Goal: Information Seeking & Learning: Check status

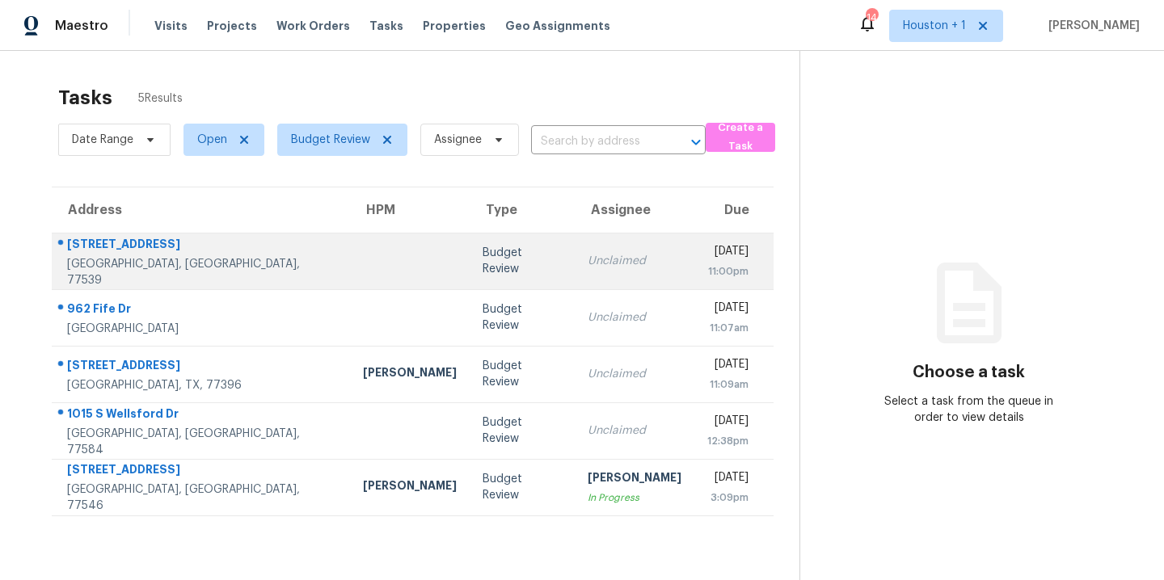
click at [350, 245] on td at bounding box center [410, 261] width 120 height 57
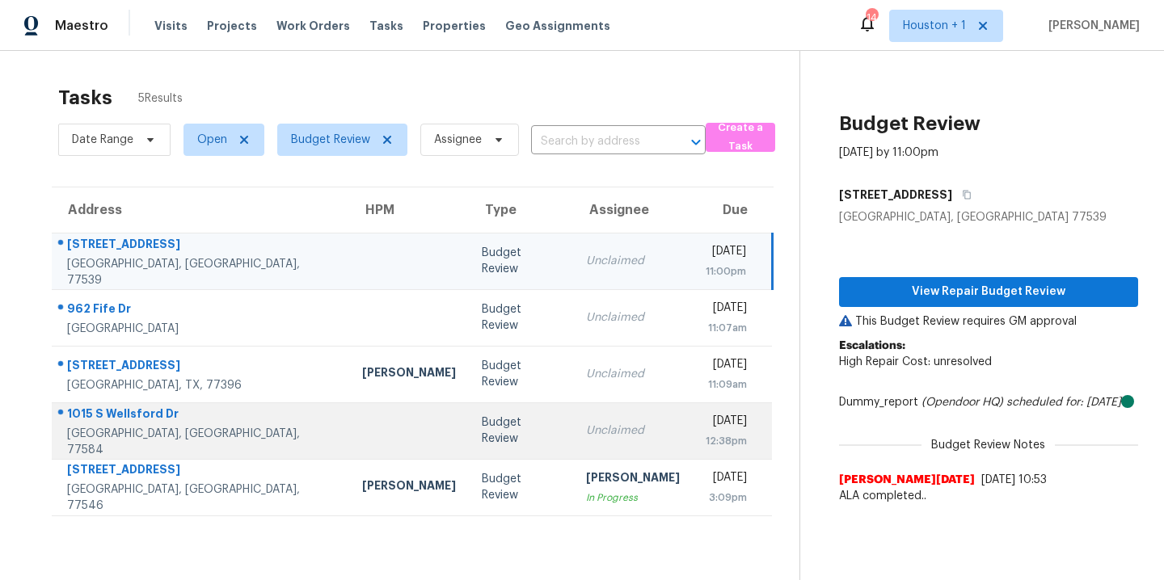
click at [349, 428] on td at bounding box center [409, 430] width 120 height 57
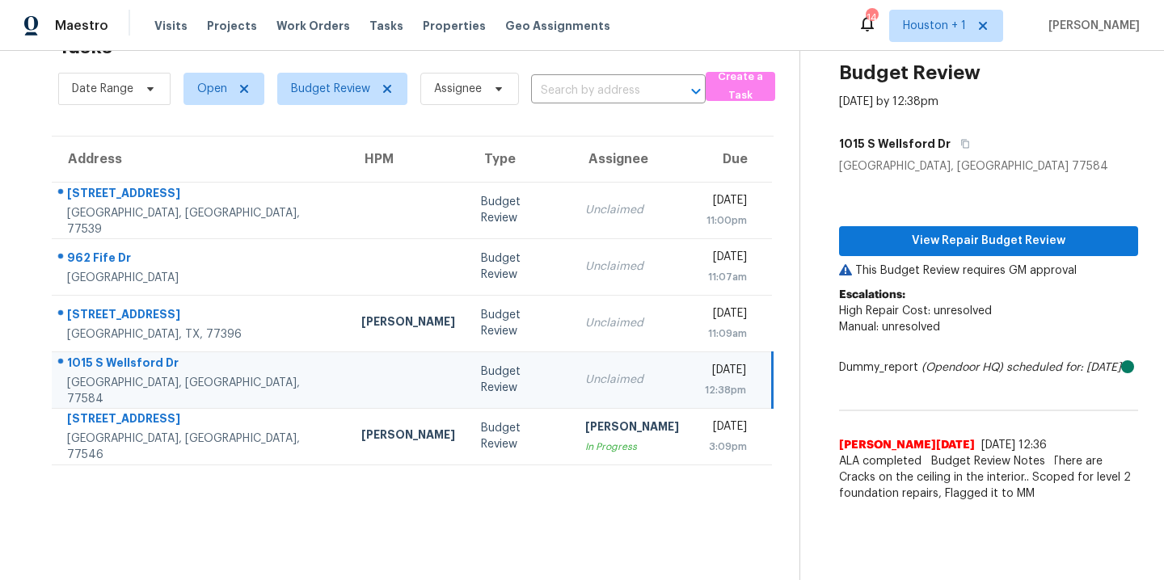
scroll to position [63, 0]
click at [654, 524] on section "Tasks 5 Results Date Range Open Budget Review Assignee ​ Create a Task Address …" at bounding box center [412, 303] width 773 height 554
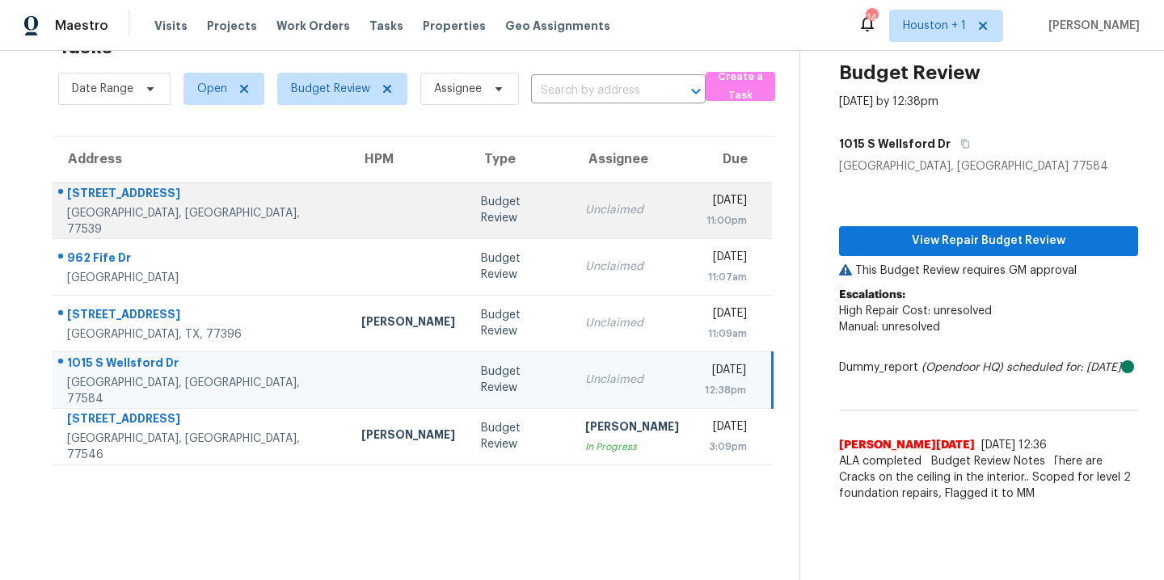
click at [348, 221] on td at bounding box center [408, 210] width 120 height 57
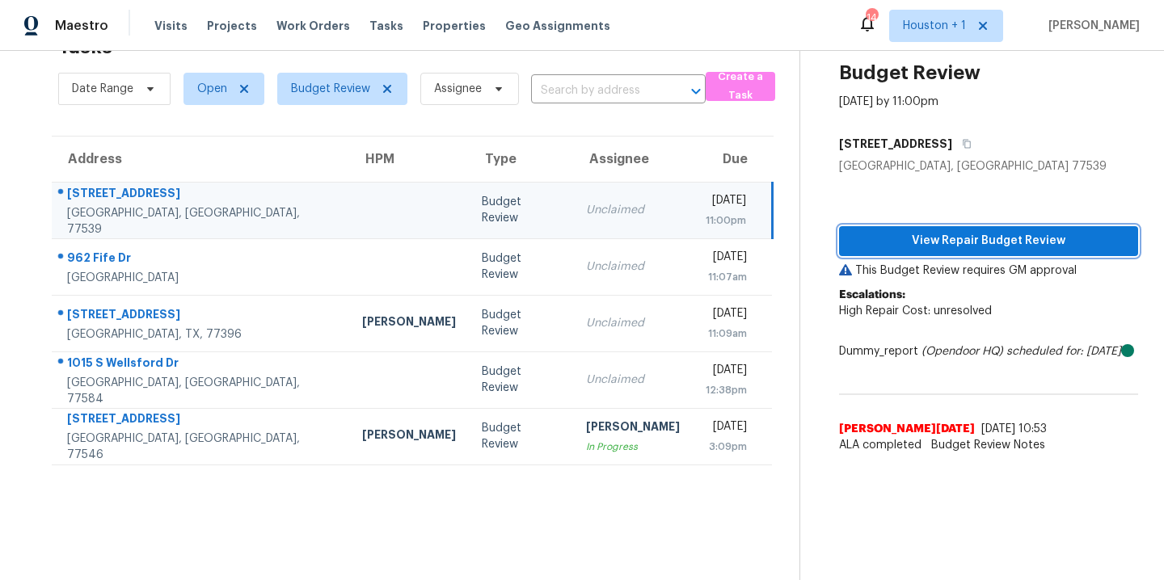
click at [907, 231] on span "View Repair Budget Review" at bounding box center [988, 241] width 273 height 20
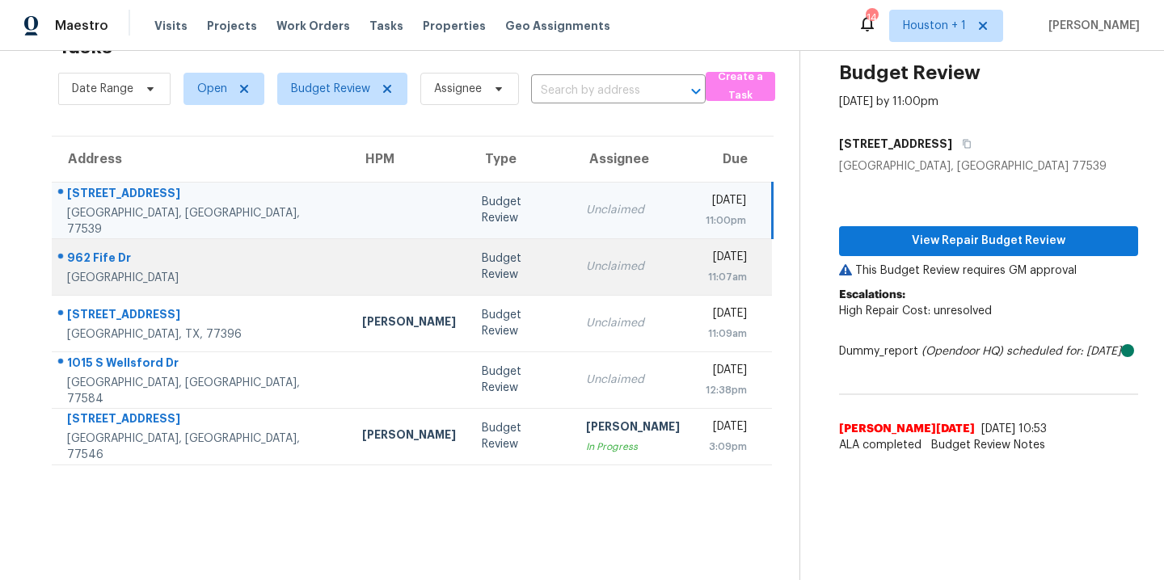
click at [196, 270] on div "Conroe, TX, 77301" at bounding box center [201, 278] width 269 height 16
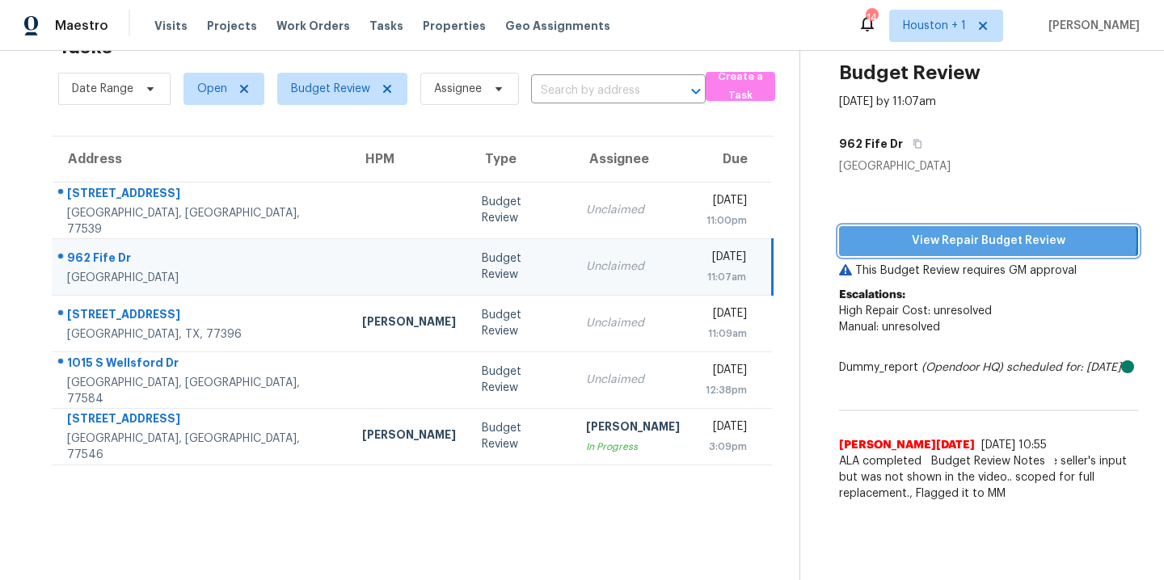
click at [956, 231] on span "View Repair Budget Review" at bounding box center [988, 241] width 273 height 20
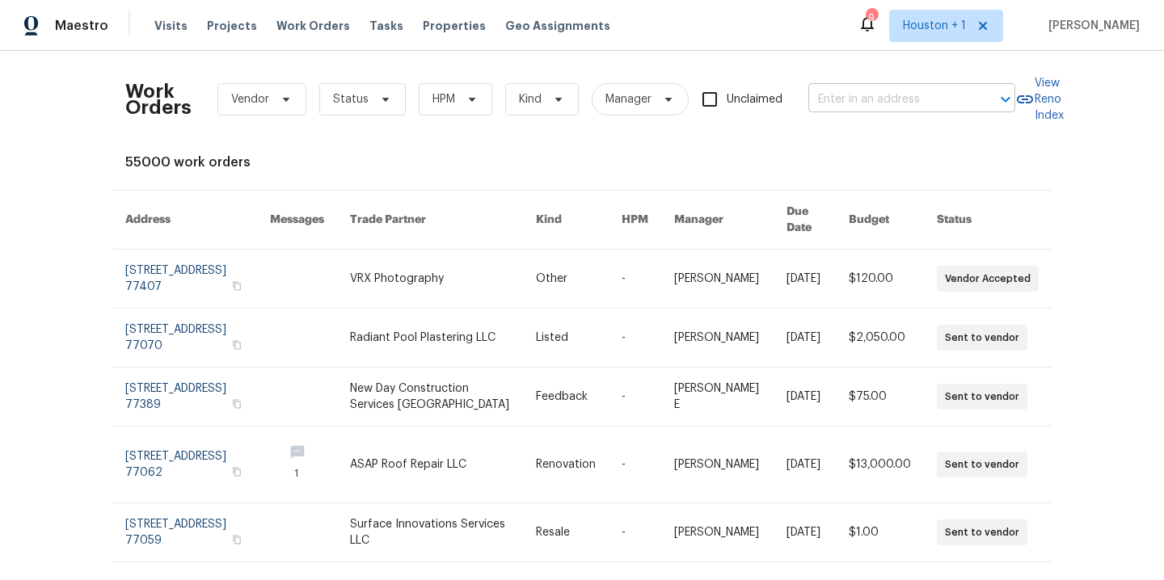
click at [910, 107] on input "text" at bounding box center [889, 99] width 162 height 25
type input "4802 sherm"
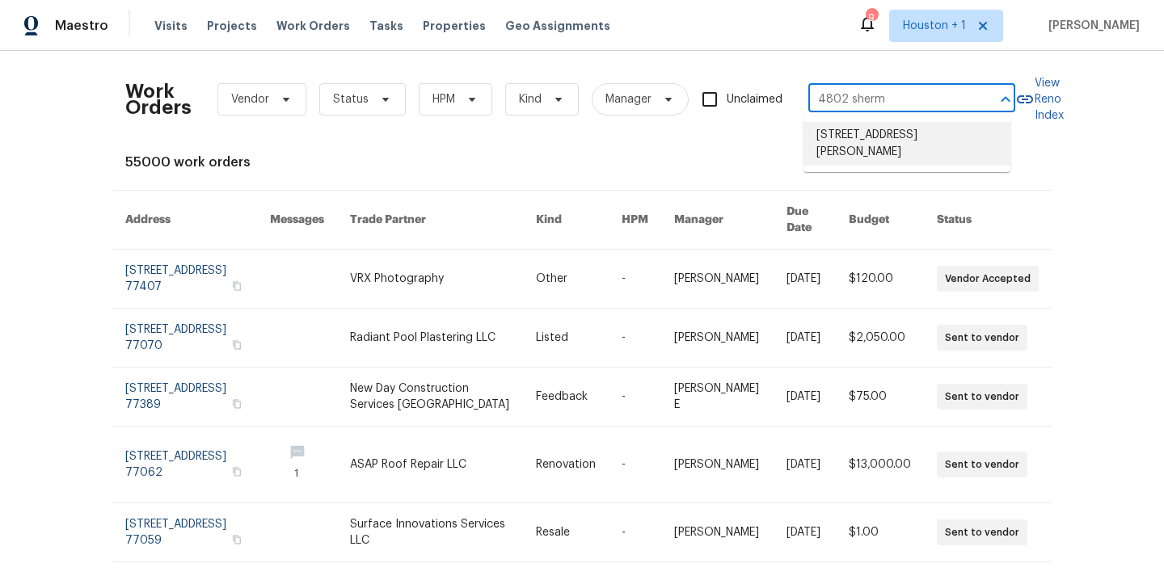
click at [921, 133] on li "4802 Sherman Blvd, Galveston, TX 77551" at bounding box center [906, 144] width 207 height 44
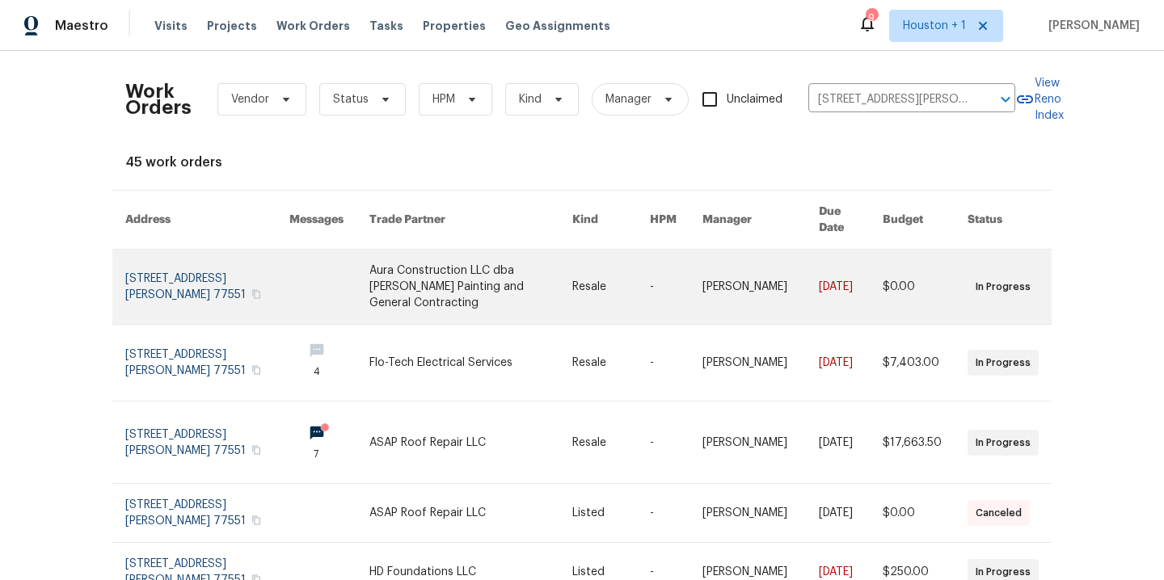
click at [478, 265] on link at bounding box center [470, 287] width 203 height 74
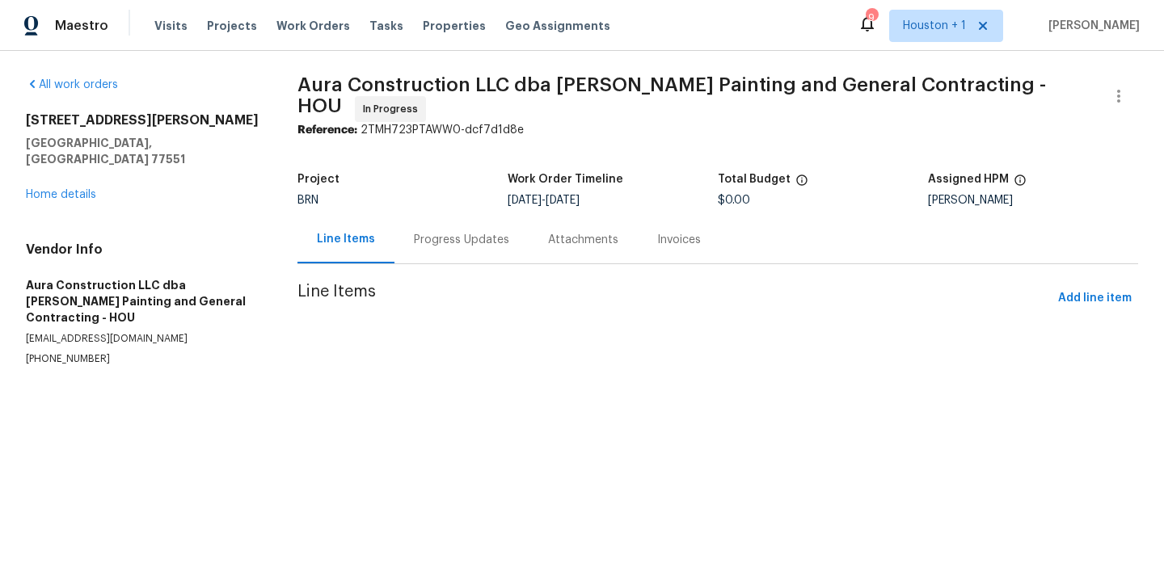
click at [69, 169] on div "4802 Sherman Blvd Galveston, TX 77551 Home details" at bounding box center [142, 157] width 233 height 91
click at [42, 167] on div "4802 Sherman Blvd Galveston, TX 77551 Home details" at bounding box center [142, 157] width 233 height 91
click at [45, 189] on link "Home details" at bounding box center [61, 194] width 70 height 11
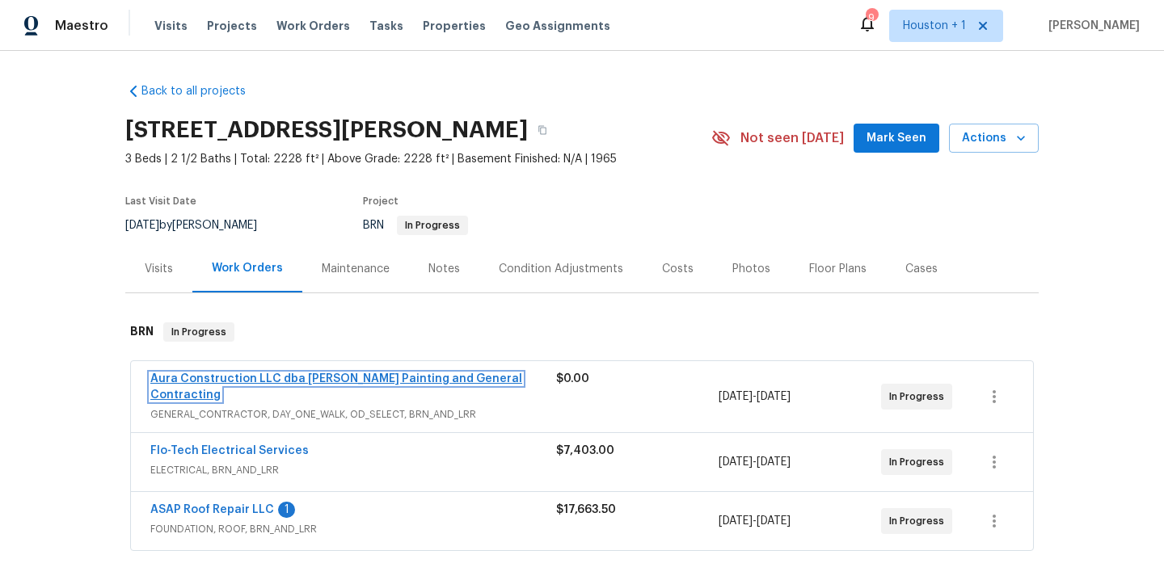
click at [310, 378] on link "Aura Construction LLC dba Logan's Painting and General Contracting" at bounding box center [336, 386] width 372 height 27
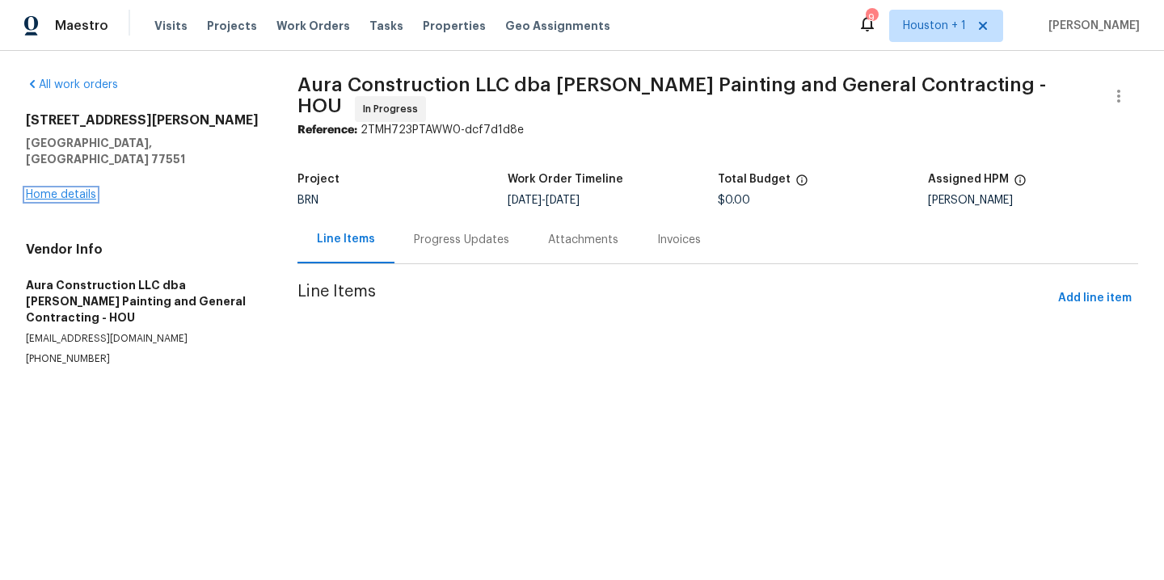
click at [76, 189] on link "Home details" at bounding box center [61, 194] width 70 height 11
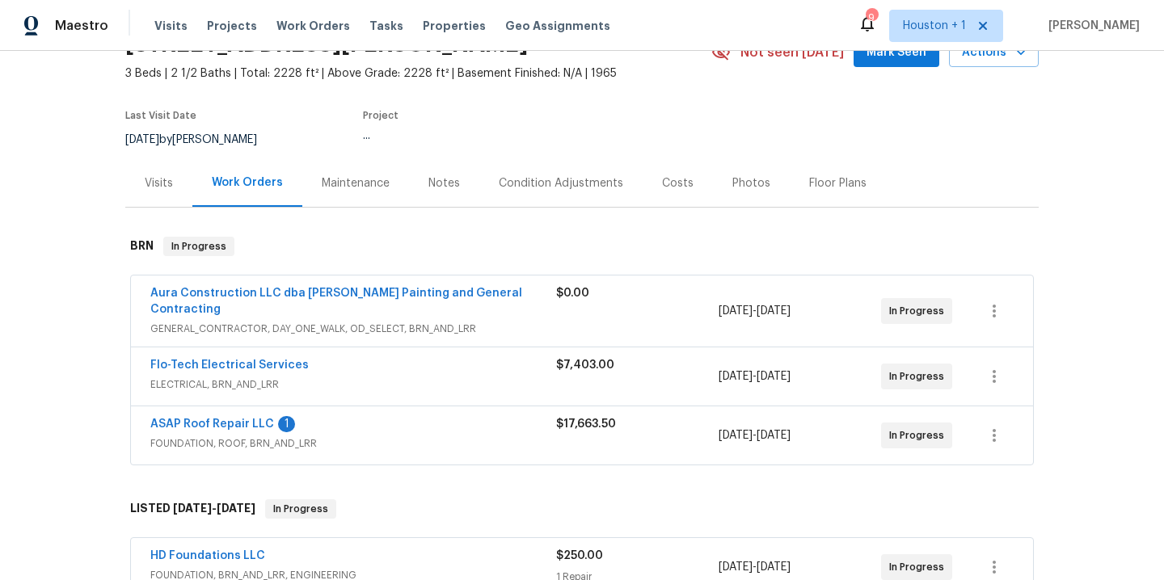
scroll to position [151, 0]
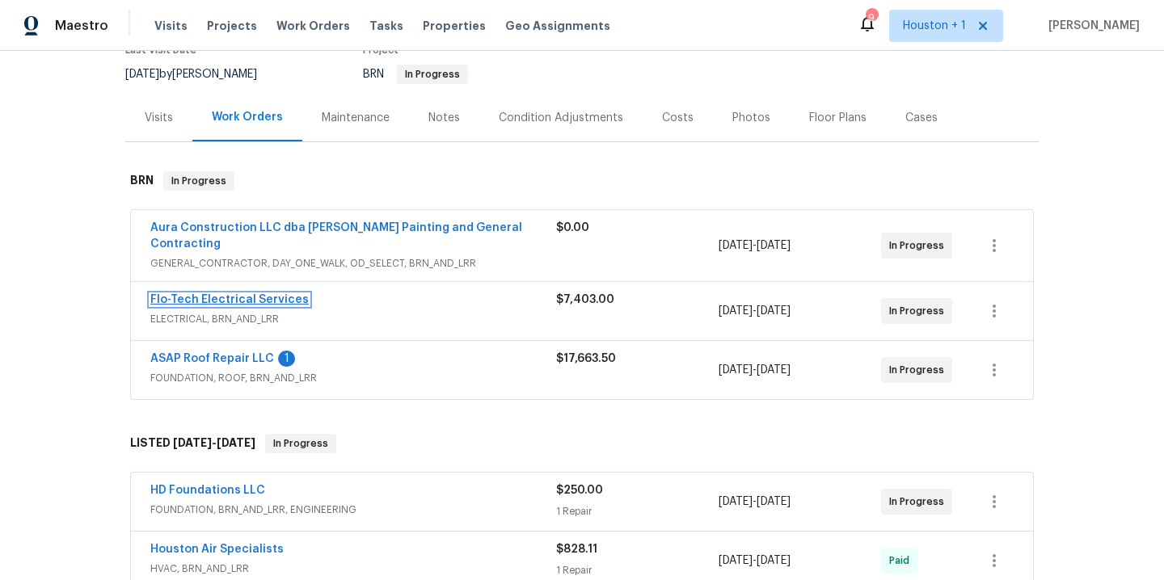
click at [219, 294] on link "Flo-Tech Electrical Services" at bounding box center [229, 299] width 158 height 11
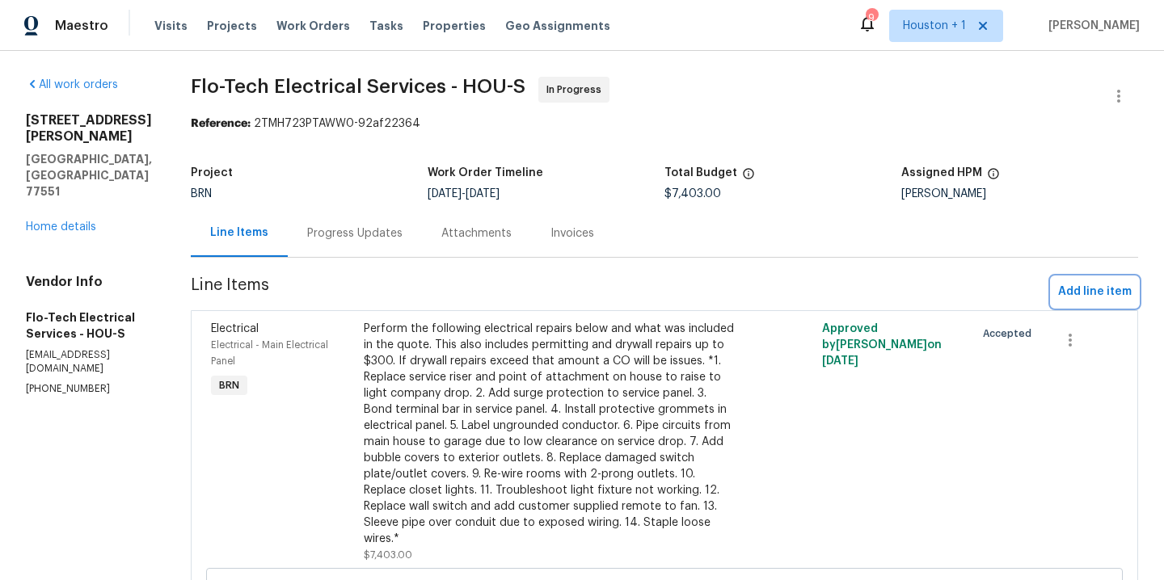
click at [1085, 295] on span "Add line item" at bounding box center [1095, 292] width 74 height 20
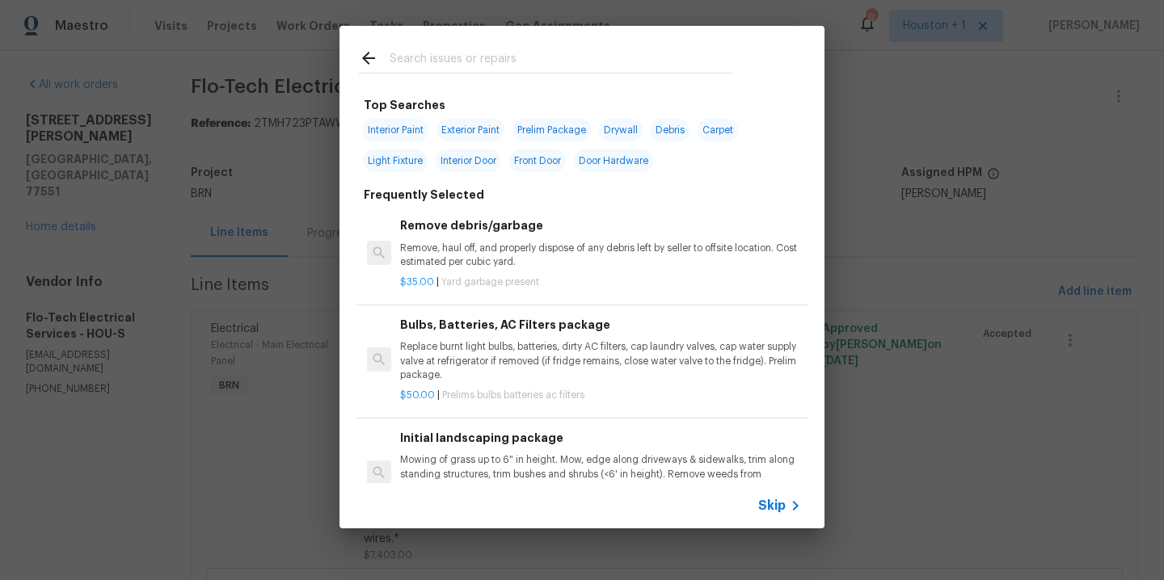
click at [512, 67] on input "text" at bounding box center [561, 60] width 343 height 24
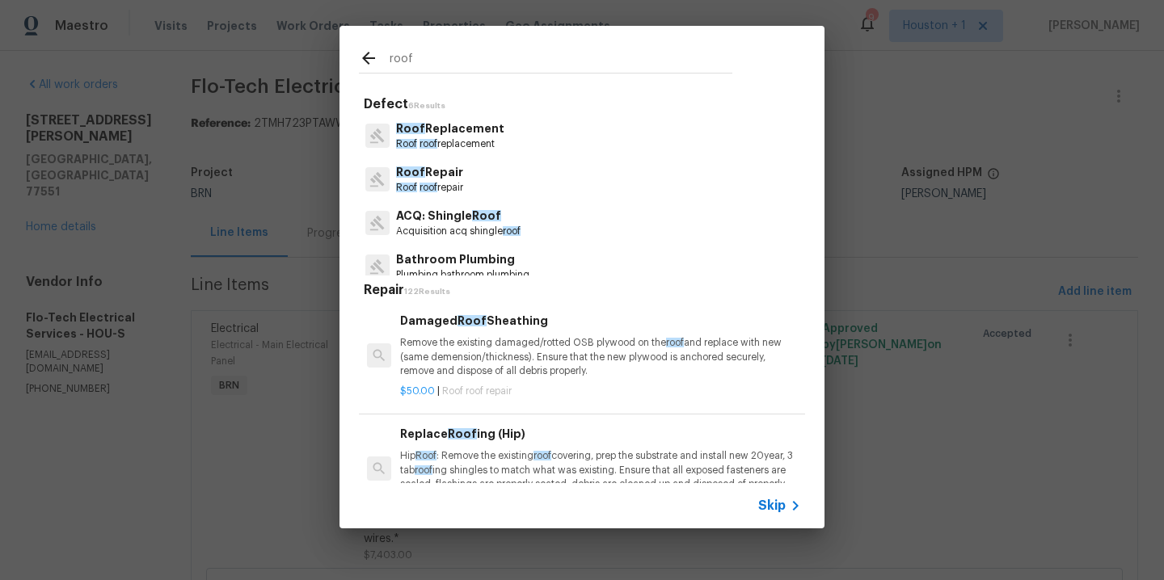
type input "roof"
click at [446, 229] on p "Acquisition acq shingle roof" at bounding box center [458, 232] width 124 height 14
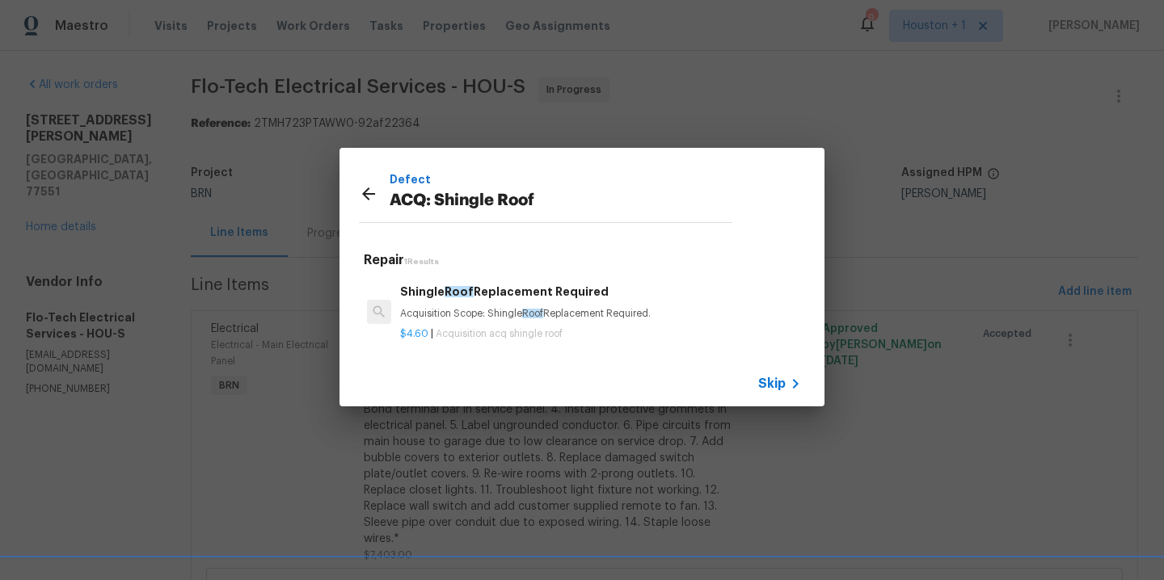
click at [369, 203] on div at bounding box center [374, 196] width 31 height 24
click at [369, 196] on icon at bounding box center [368, 193] width 19 height 19
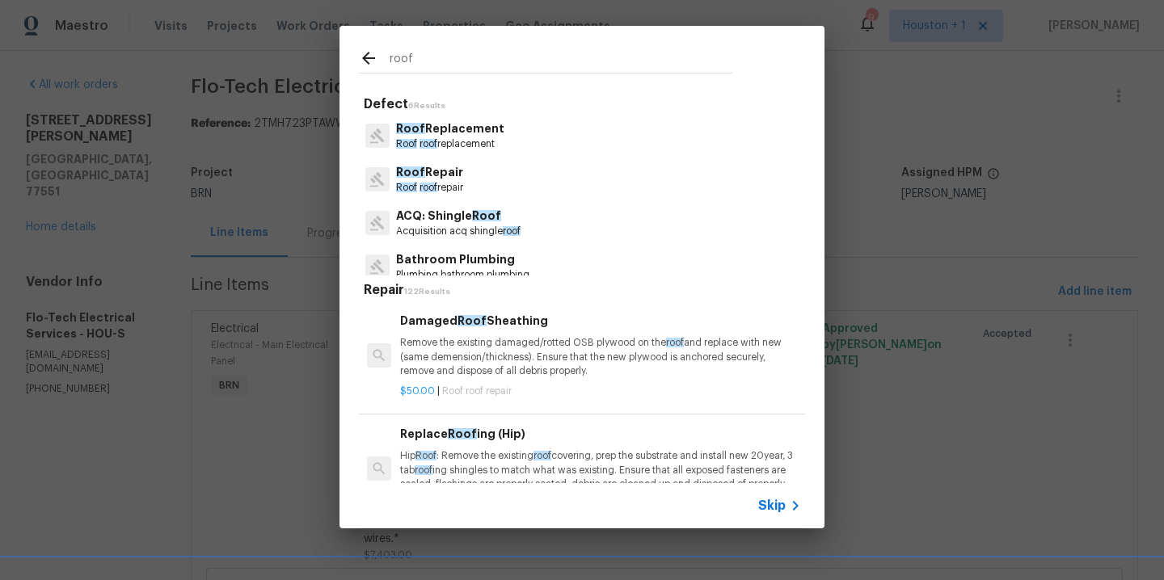
click at [369, 61] on icon at bounding box center [368, 57] width 19 height 19
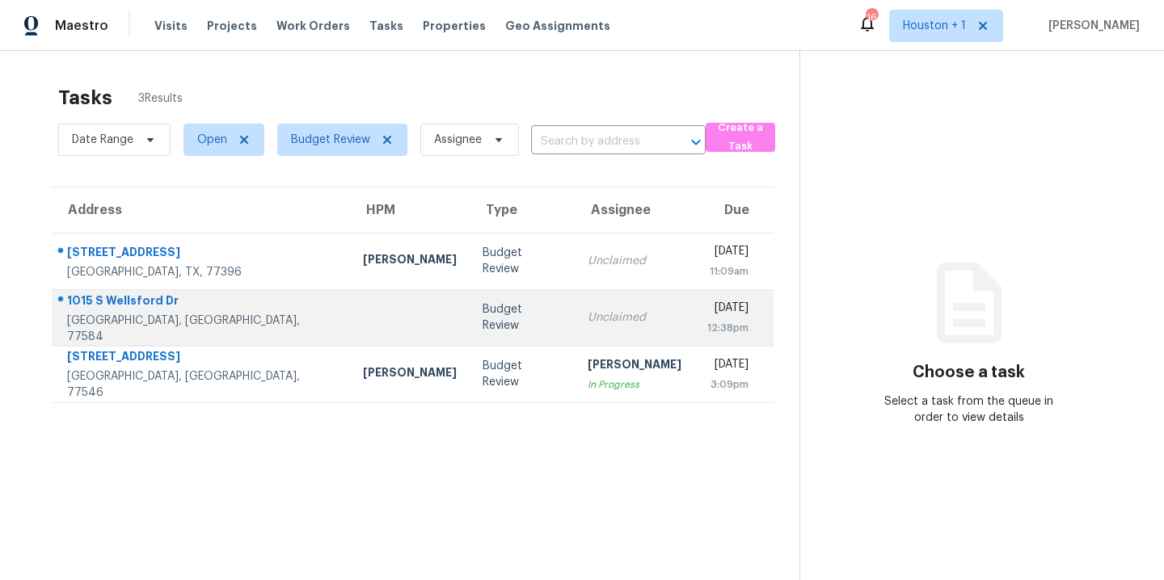
click at [124, 310] on div "1015 S Wellsford Dr" at bounding box center [202, 303] width 270 height 20
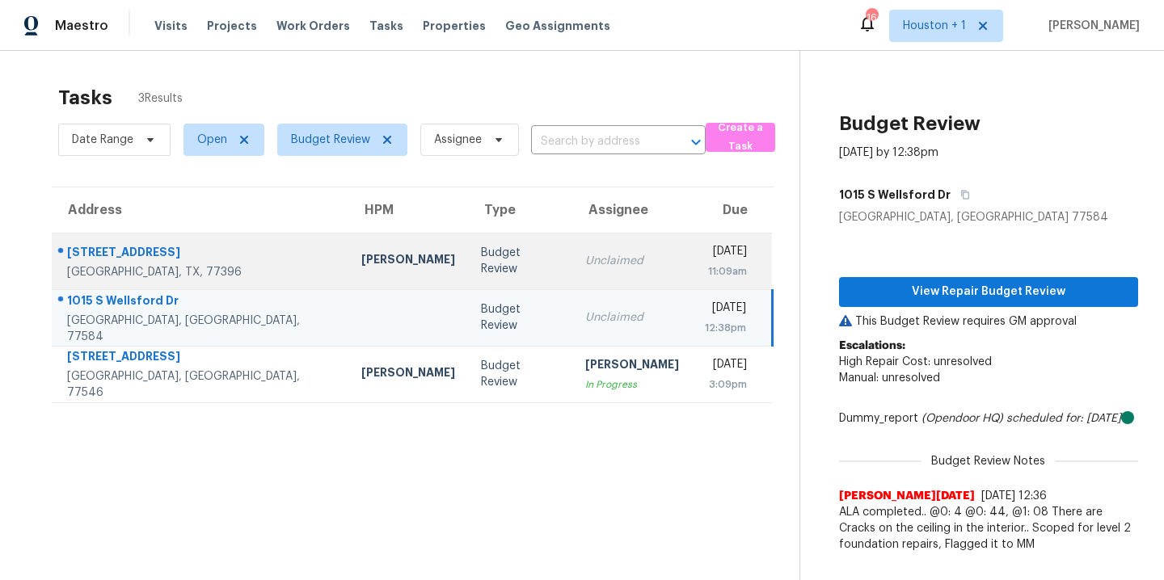
click at [235, 267] on td "[STREET_ADDRESS]" at bounding box center [200, 261] width 297 height 57
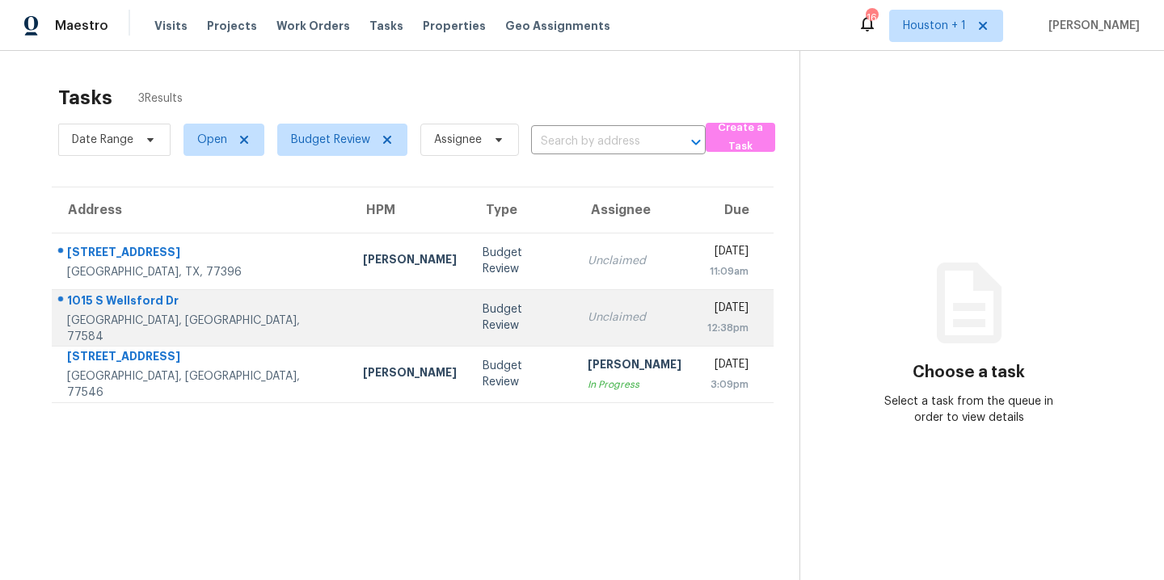
click at [350, 305] on td at bounding box center [410, 317] width 120 height 57
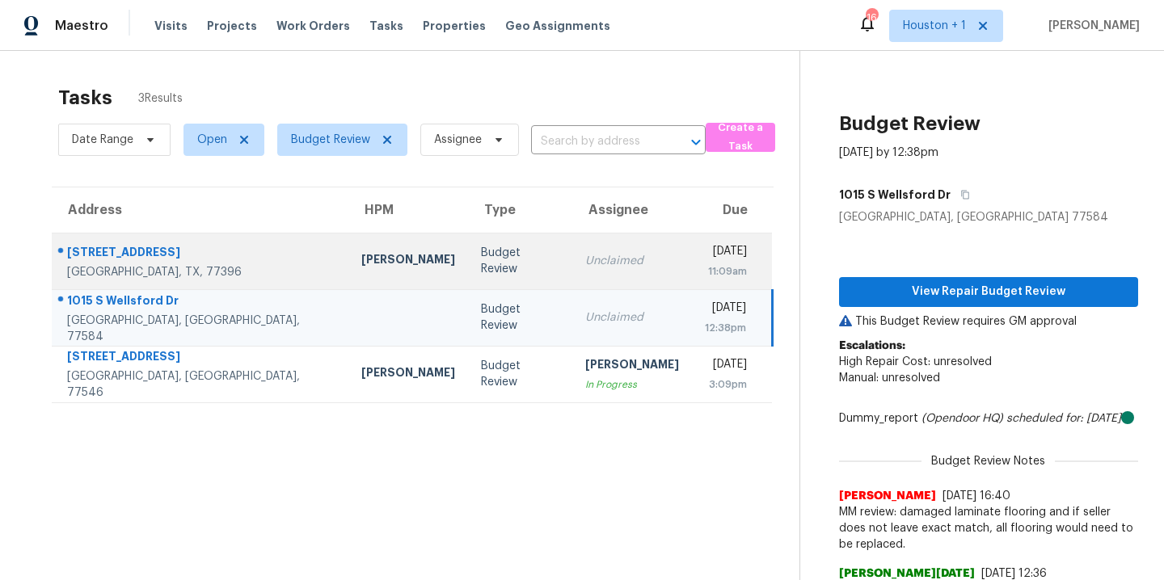
click at [361, 255] on div "[PERSON_NAME]" at bounding box center [408, 261] width 94 height 20
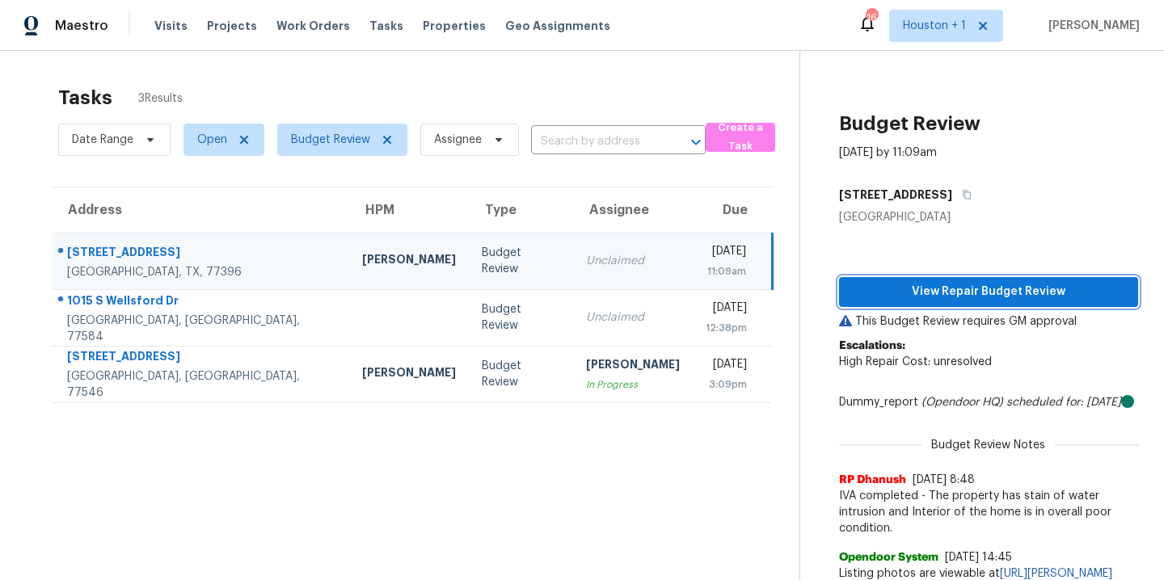
click at [906, 289] on span "View Repair Budget Review" at bounding box center [988, 292] width 273 height 20
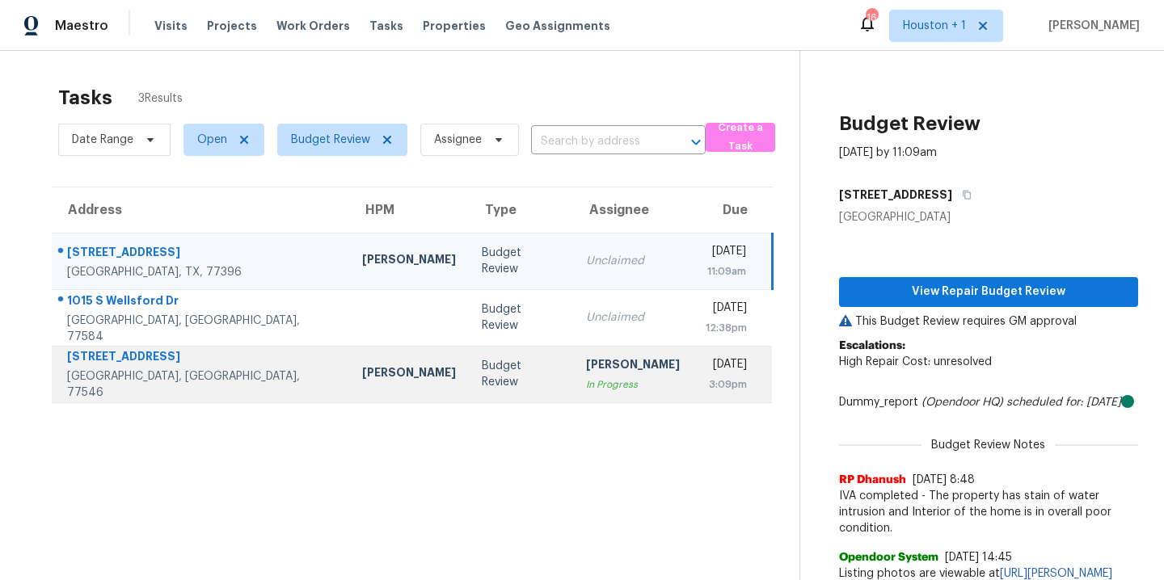
click at [143, 367] on div "[STREET_ADDRESS]" at bounding box center [201, 358] width 269 height 20
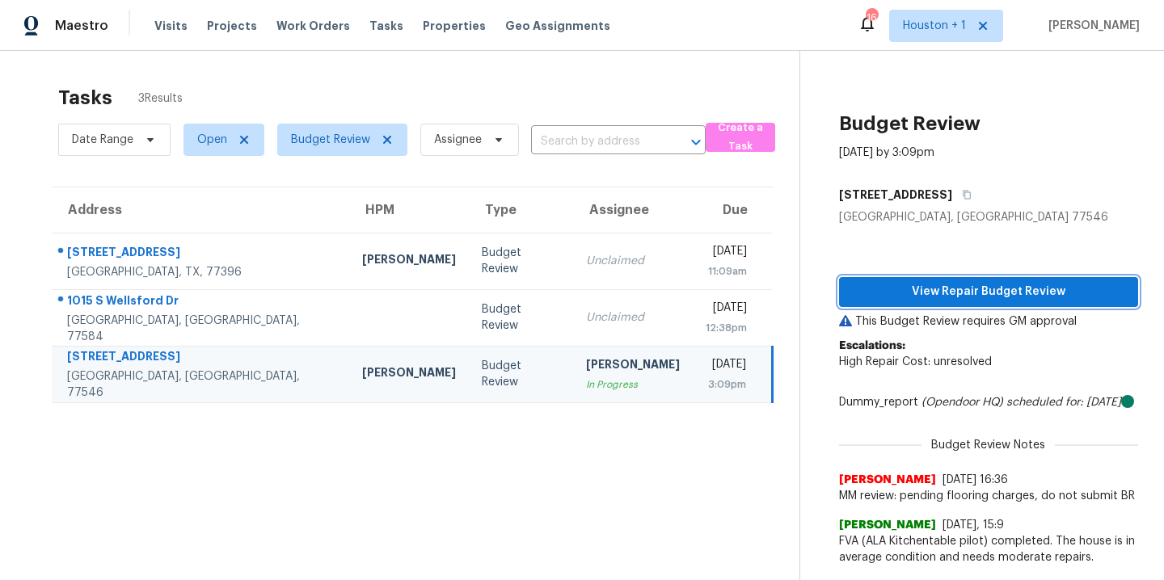
click at [969, 300] on span "View Repair Budget Review" at bounding box center [988, 292] width 273 height 20
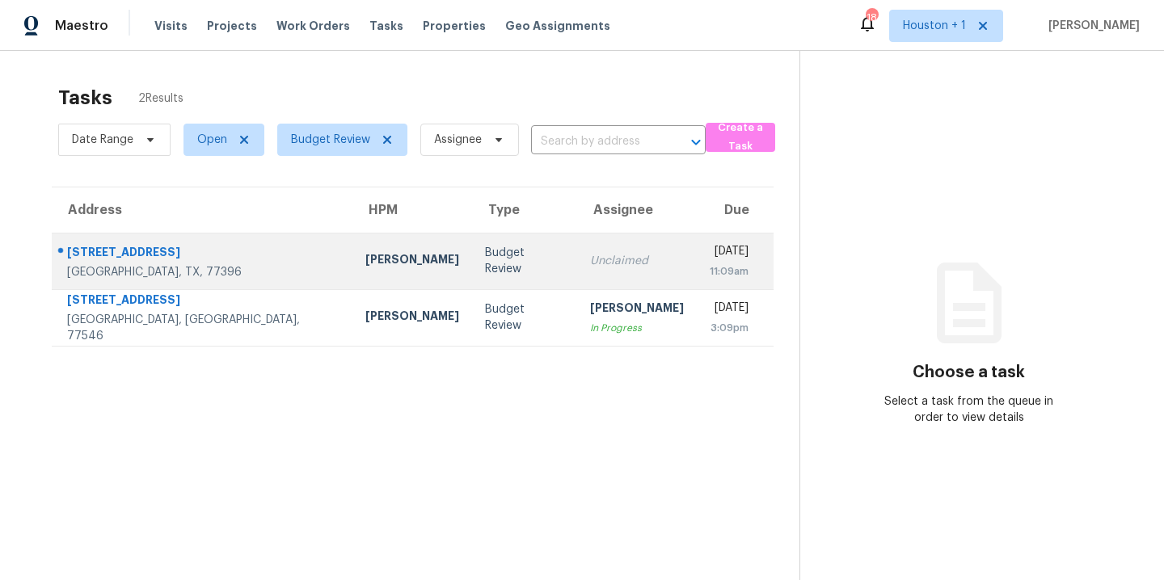
click at [160, 246] on div "17011 Star Lake Ct" at bounding box center [203, 254] width 272 height 20
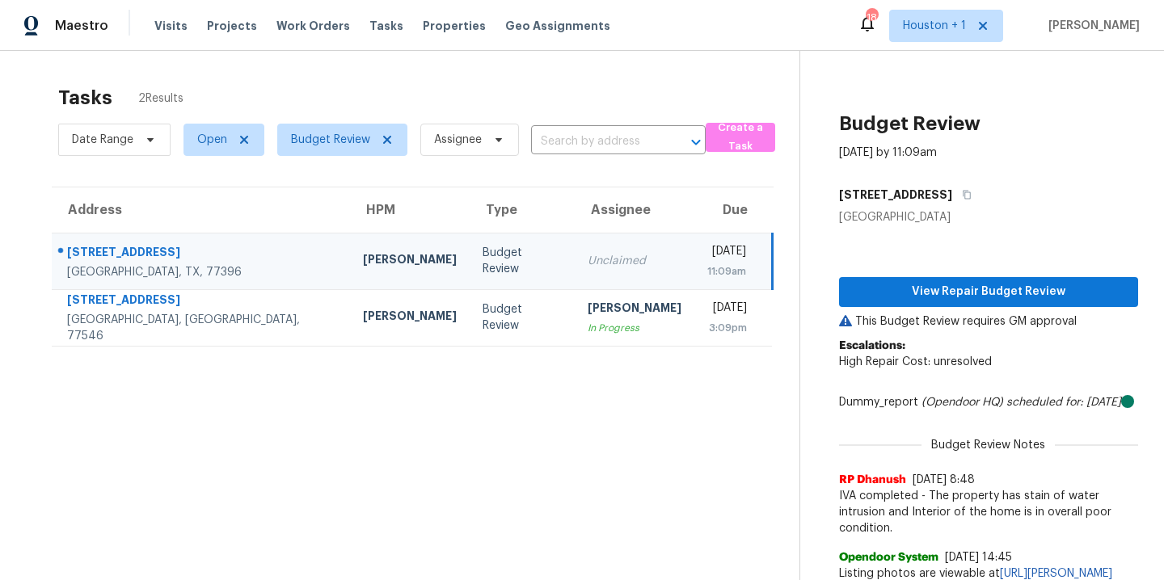
click at [275, 504] on section "Tasks 2 Results Date Range Open Budget Review Assignee ​ Create a Task Address …" at bounding box center [412, 354] width 773 height 554
click at [436, 459] on section "Tasks 2 Results Date Range Open Budget Review Assignee ​ Create a Task Address …" at bounding box center [412, 354] width 773 height 554
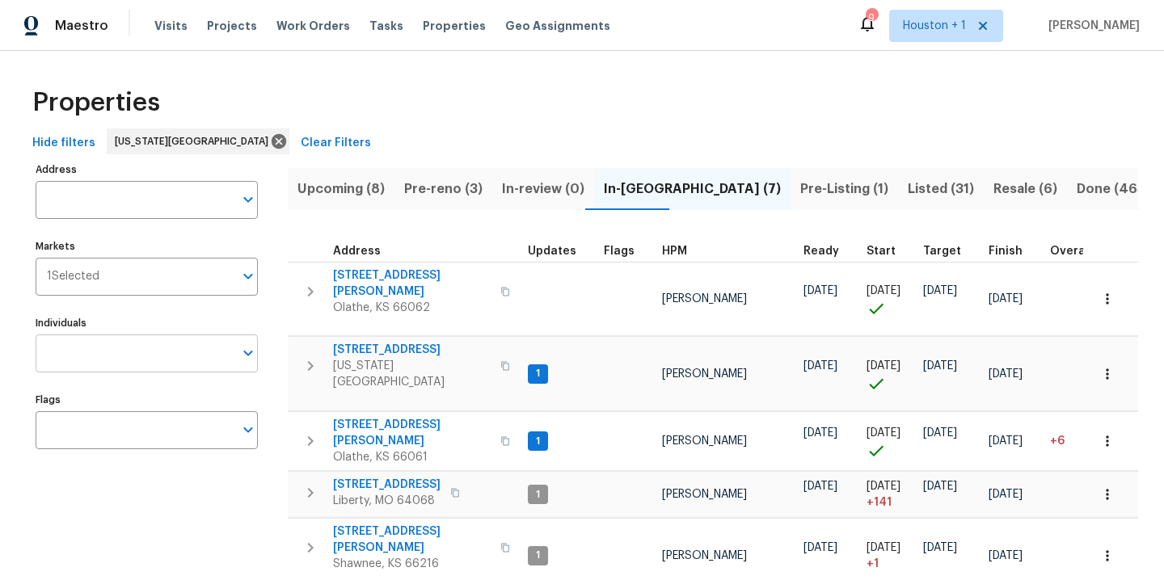
click at [140, 364] on input "Individuals" at bounding box center [135, 354] width 198 height 38
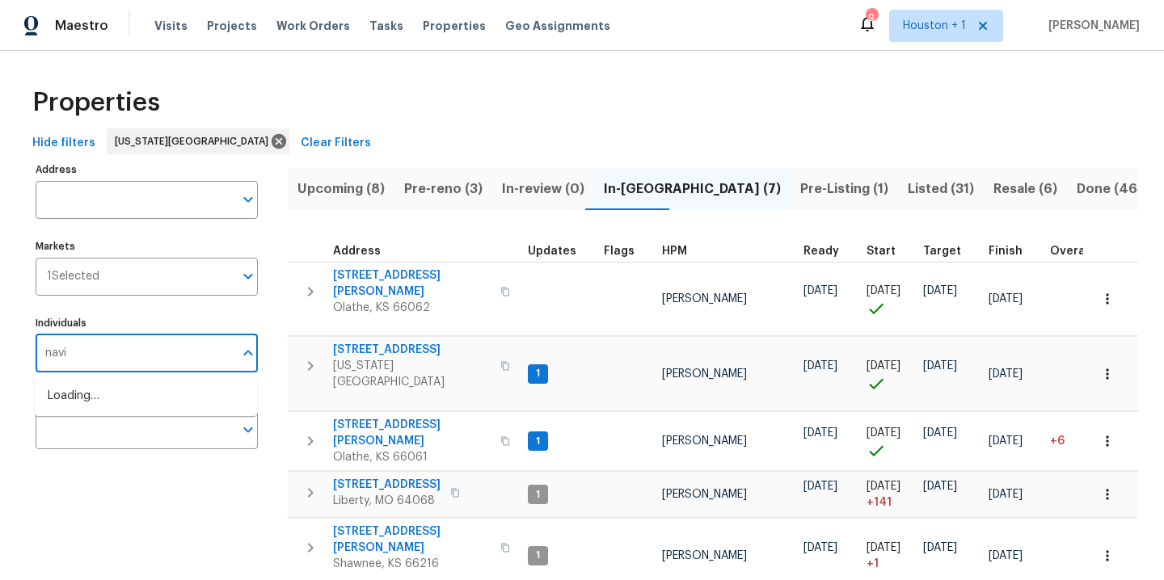
type input "navid"
click at [99, 415] on li "[PERSON_NAME]" at bounding box center [146, 405] width 196 height 34
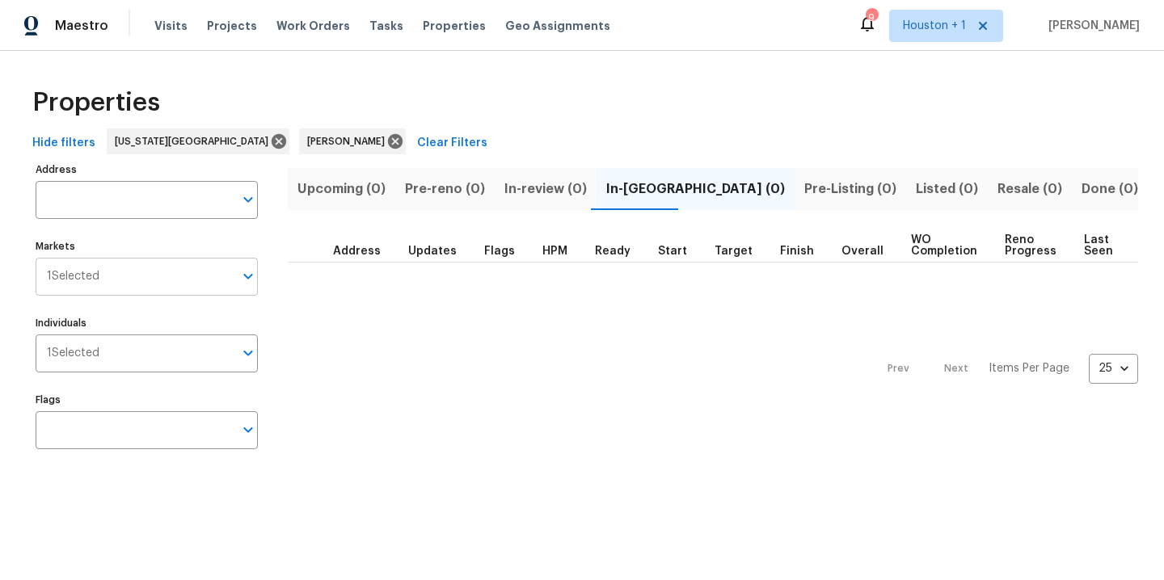
click at [155, 280] on input "Markets" at bounding box center [166, 277] width 134 height 38
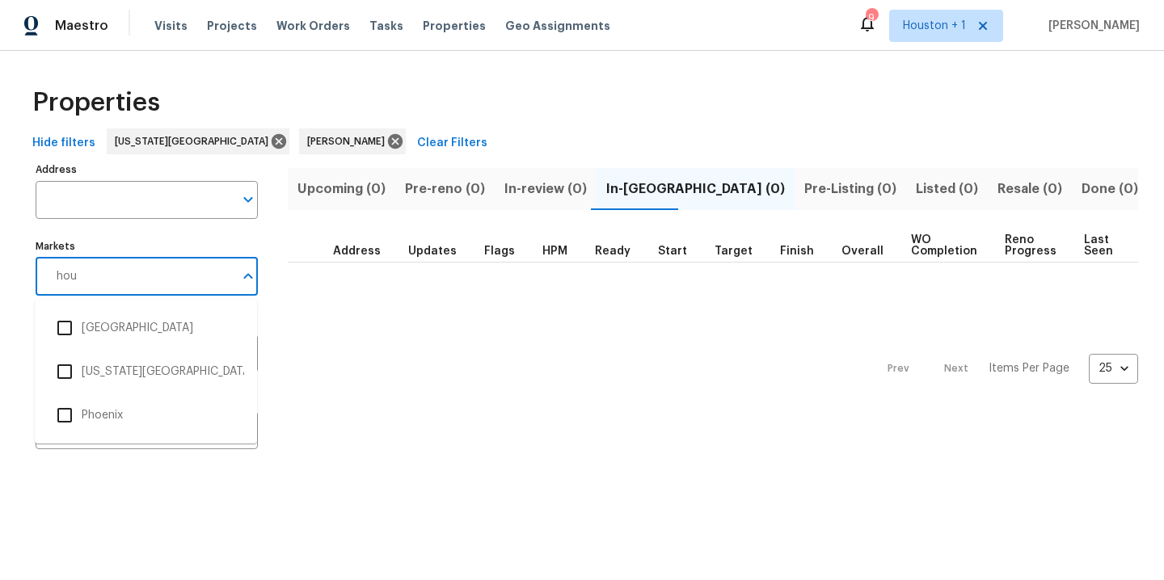
type input "hous"
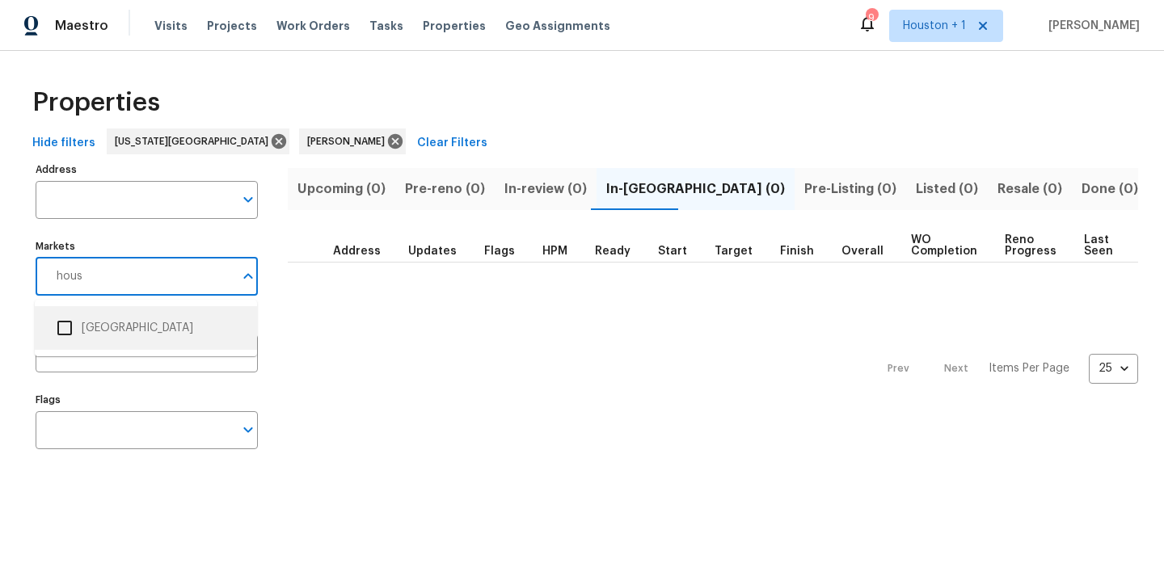
click at [133, 314] on li "Houston" at bounding box center [146, 328] width 196 height 34
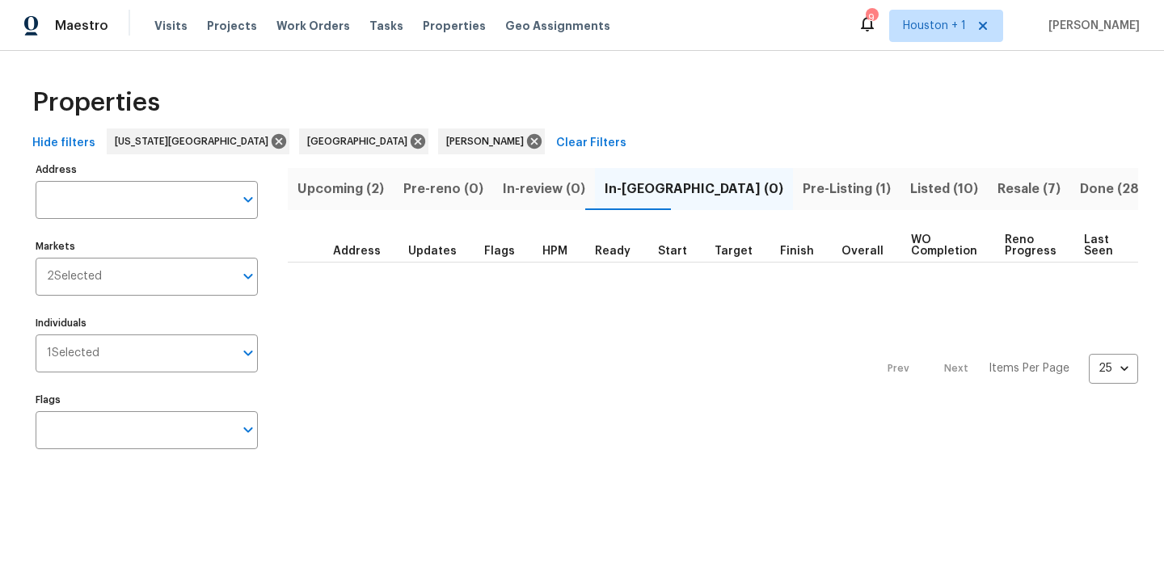
click at [334, 193] on span "Upcoming (2)" at bounding box center [340, 189] width 86 height 23
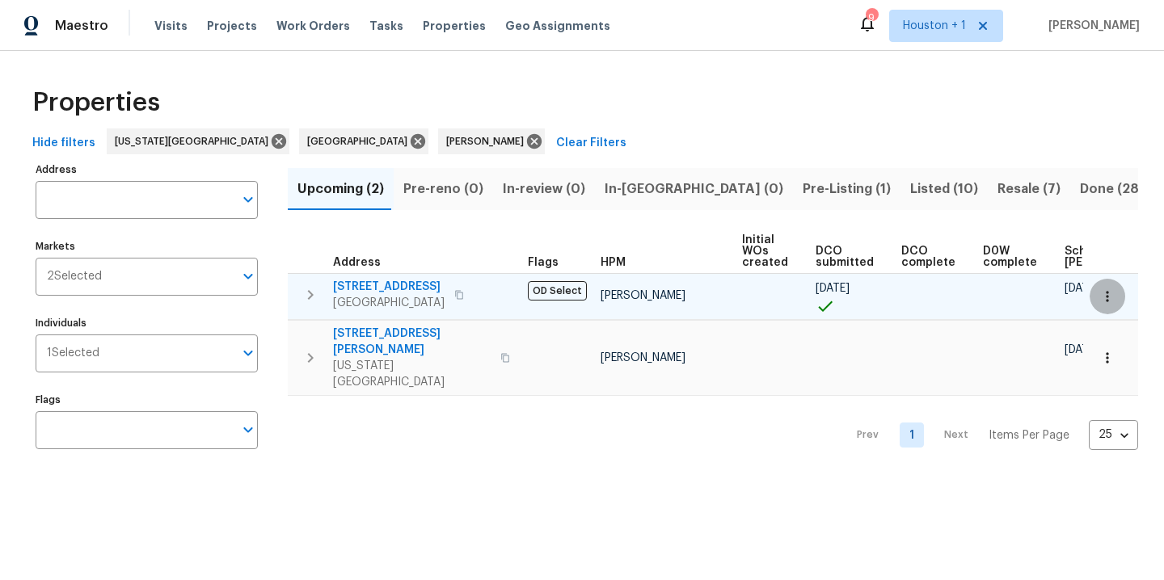
click at [1104, 290] on button "button" at bounding box center [1107, 297] width 36 height 36
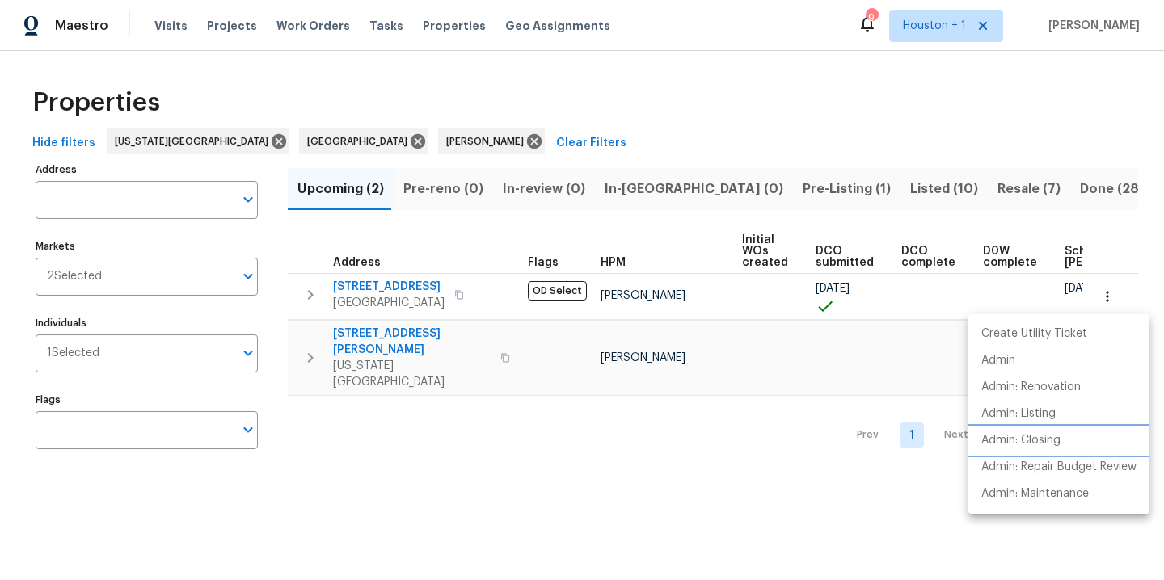
click at [1023, 449] on li "Admin: Closing" at bounding box center [1058, 441] width 181 height 27
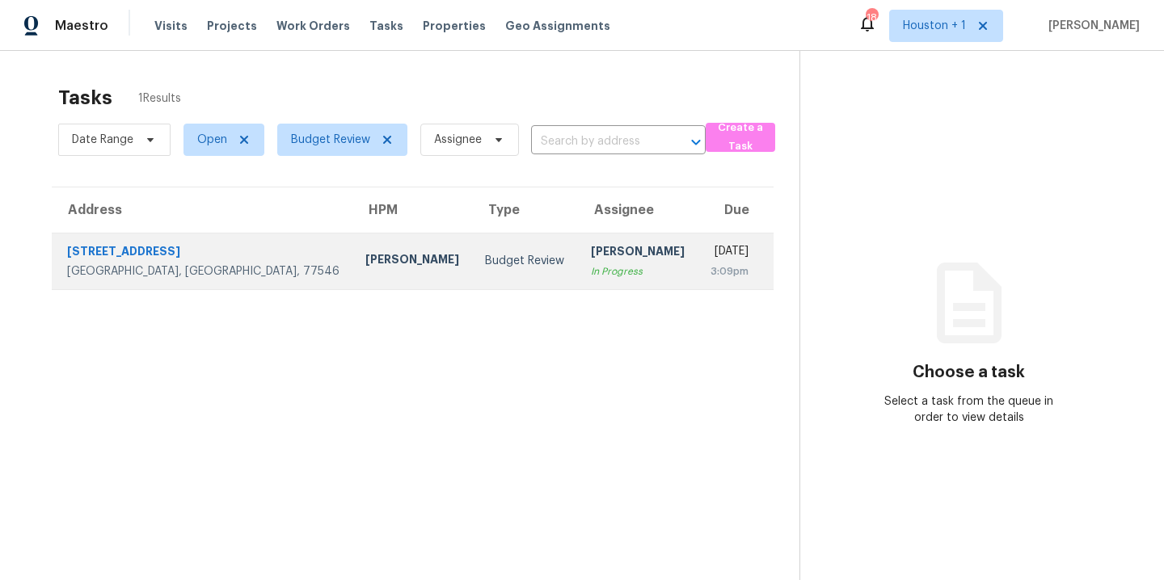
click at [161, 252] on div "[STREET_ADDRESS]" at bounding box center [203, 253] width 272 height 20
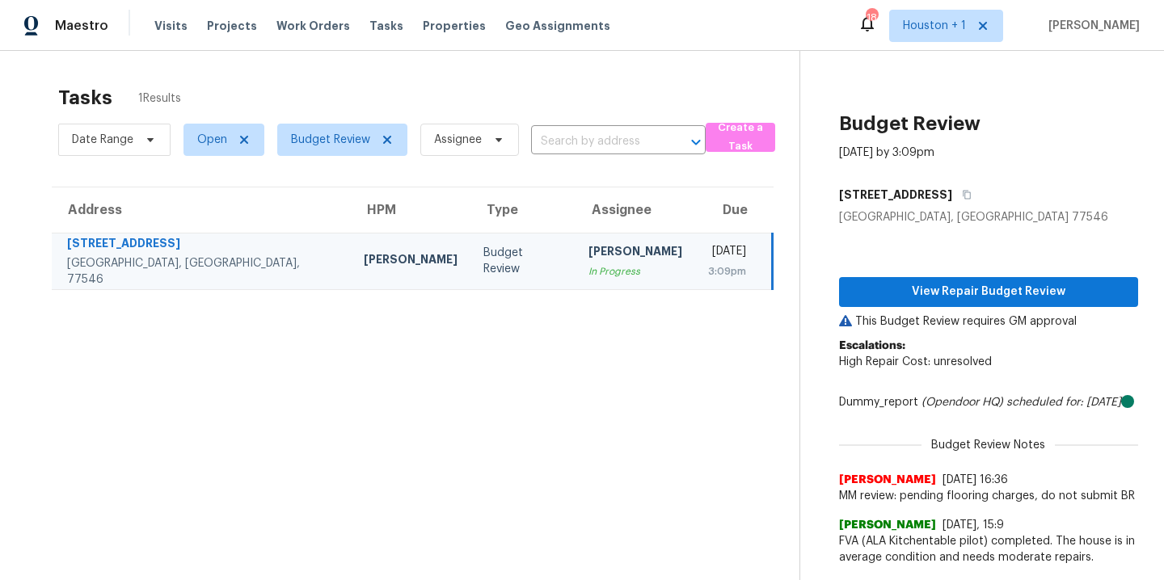
scroll to position [63, 0]
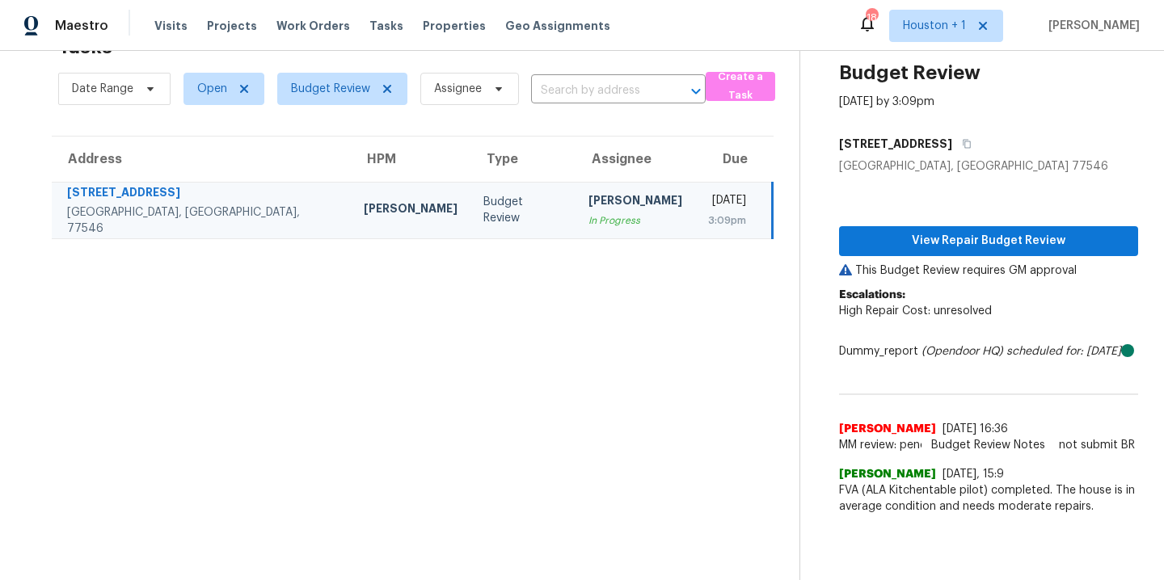
click at [421, 435] on section "Tasks 1 Results Date Range Open Budget Review Assignee ​ Create a Task Address …" at bounding box center [412, 303] width 773 height 554
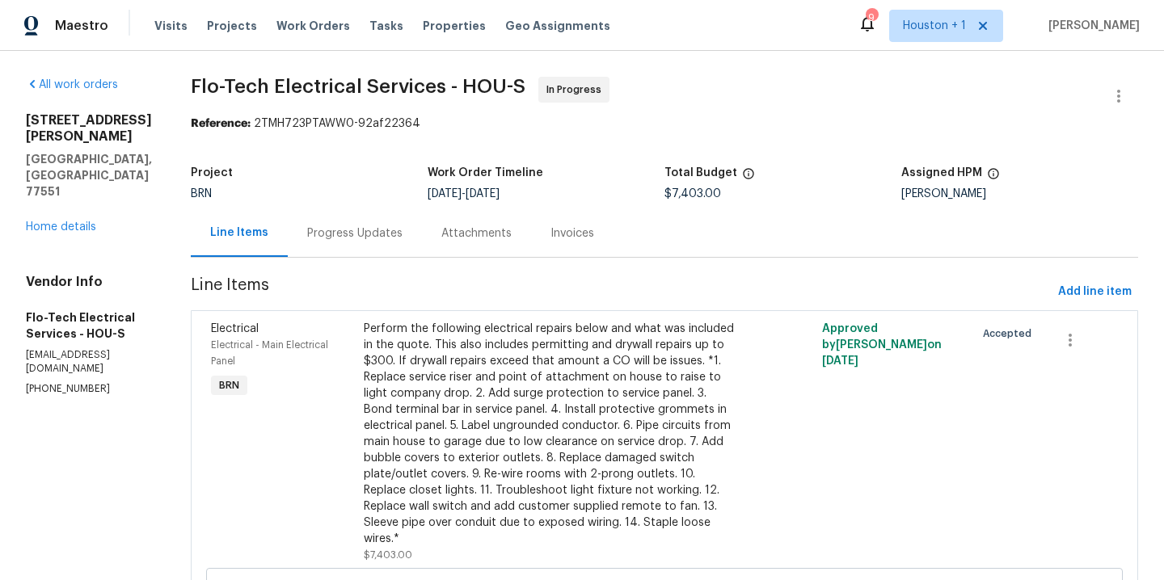
click at [285, 37] on div "Visits Projects Work Orders Tasks Properties Geo Assignments" at bounding box center [391, 26] width 475 height 32
click at [282, 27] on span "Work Orders" at bounding box center [313, 26] width 74 height 16
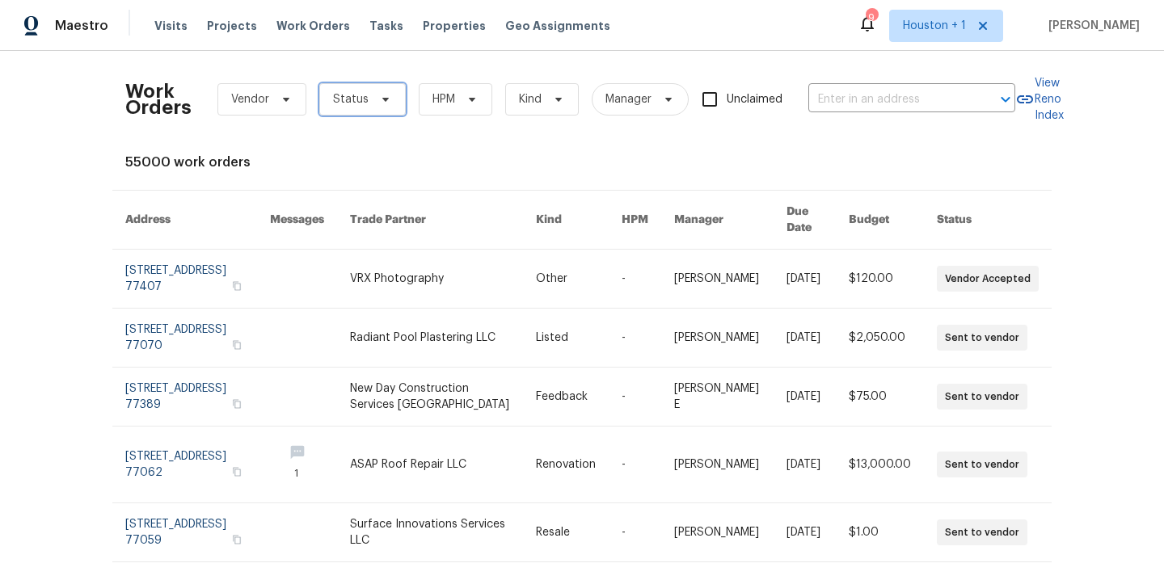
click at [357, 95] on span "Status" at bounding box center [351, 99] width 36 height 16
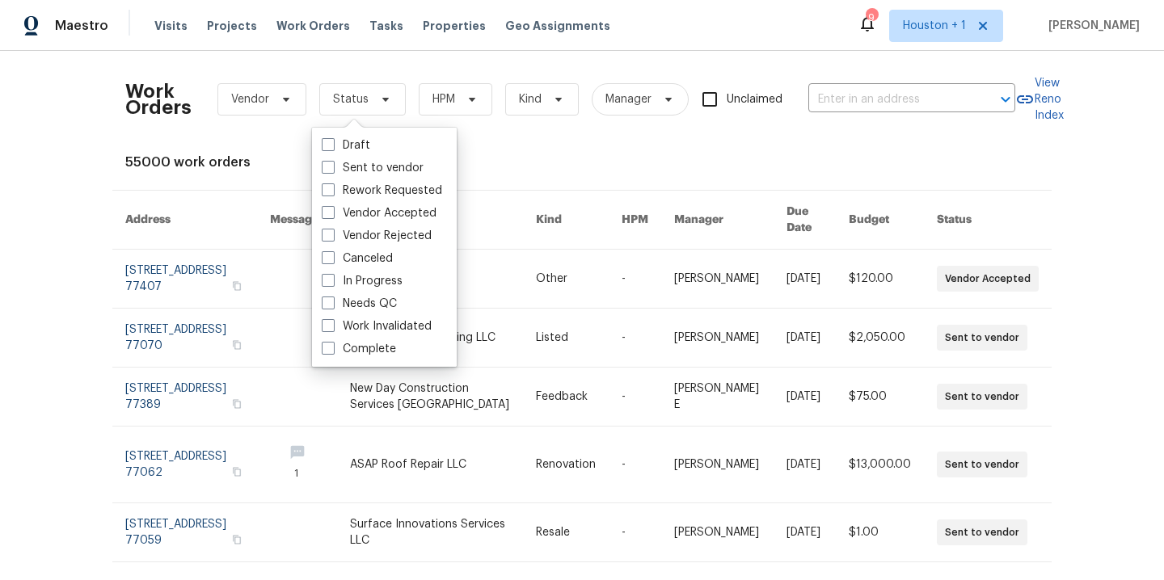
click at [94, 201] on div "Work Orders Vendor Status HPM Kind Manager Unclaimed ​ View Reno Index 55000 wo…" at bounding box center [582, 315] width 1164 height 529
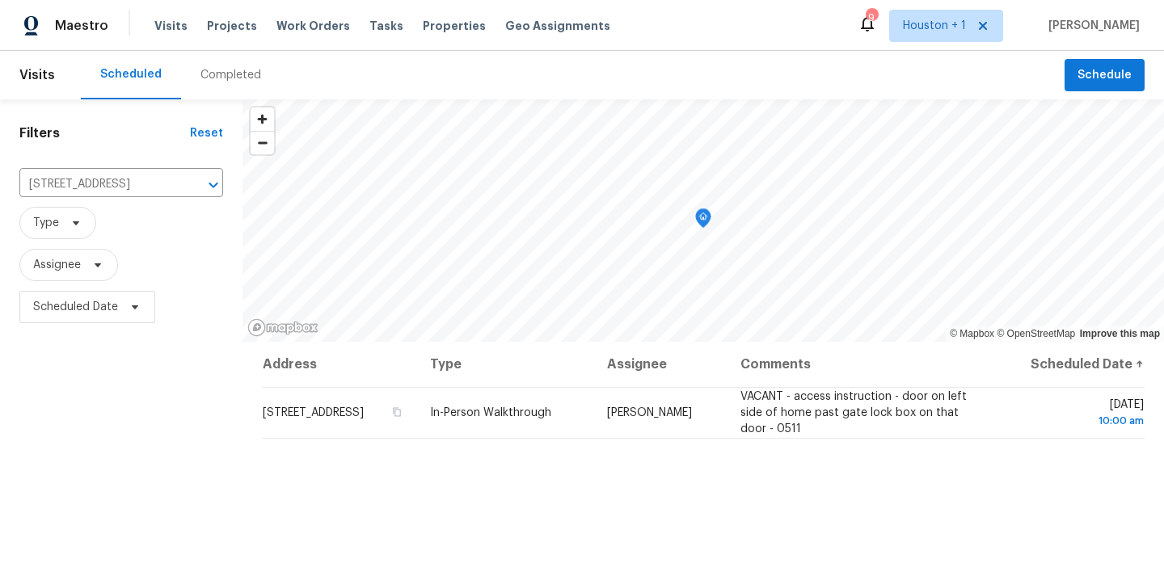
click at [203, 85] on div "Completed" at bounding box center [230, 75] width 99 height 48
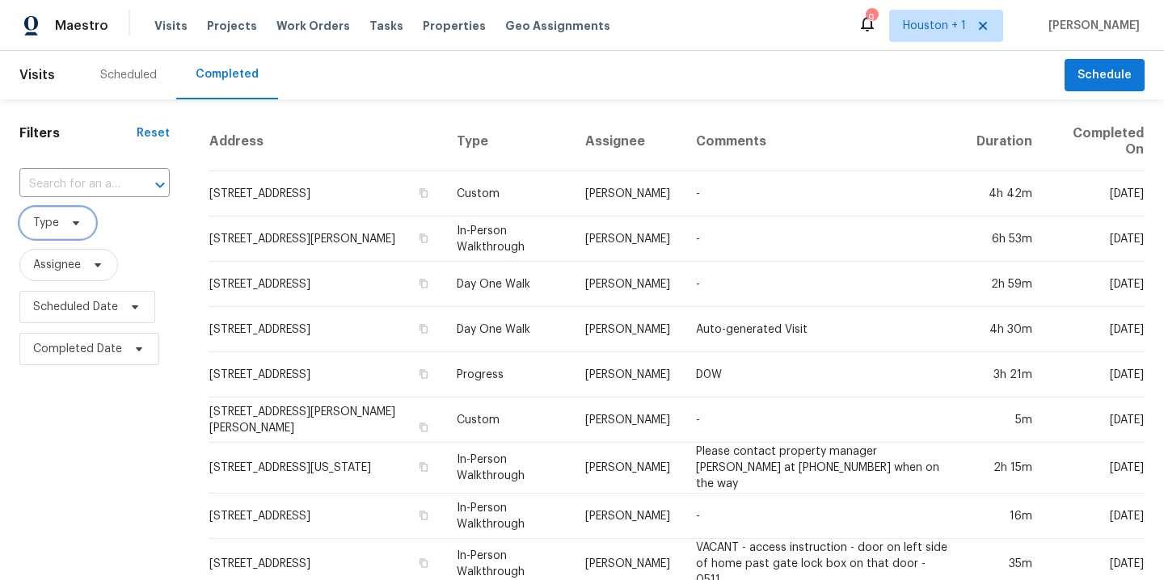
click at [48, 220] on span "Type" at bounding box center [46, 223] width 26 height 16
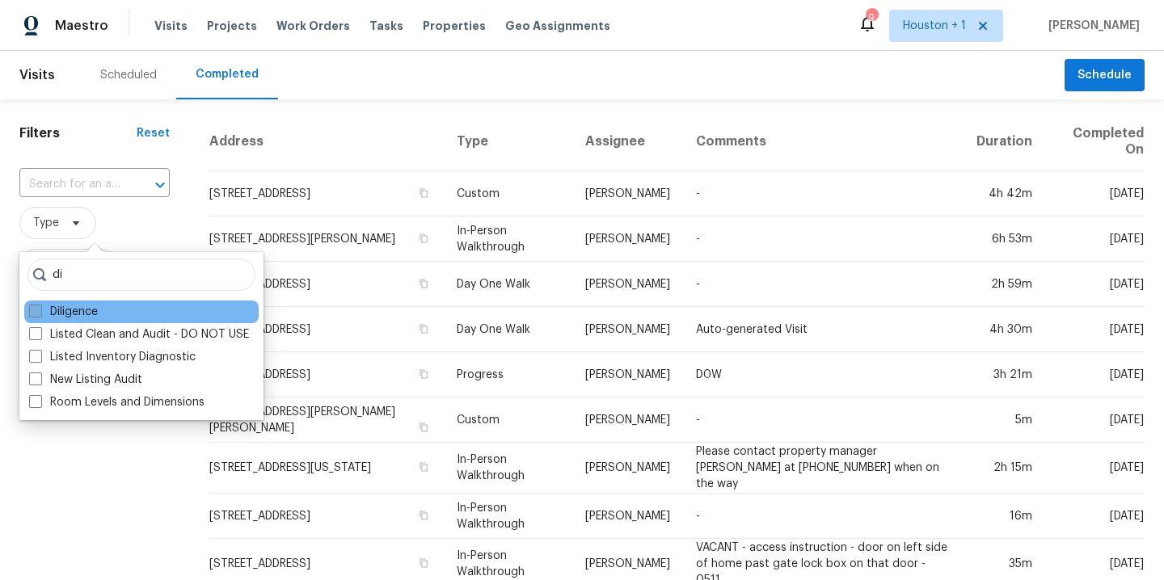
type input "di"
click at [78, 317] on label "Diligence" at bounding box center [63, 312] width 69 height 16
click at [40, 314] on input "Diligence" at bounding box center [34, 309] width 11 height 11
checkbox input "true"
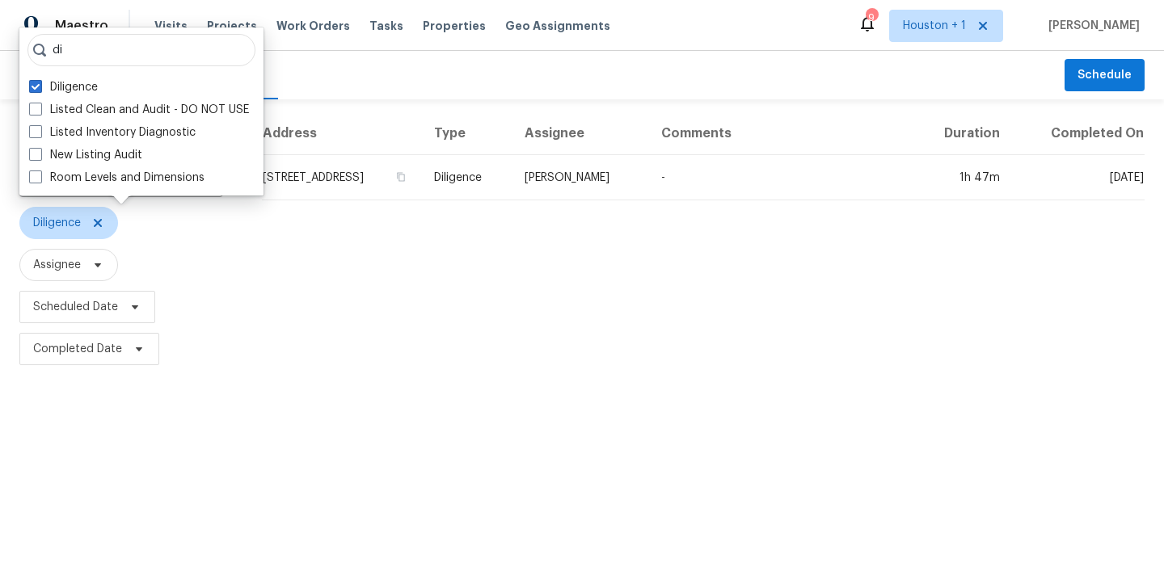
click at [75, 370] on html "Maestro Visits Projects Work Orders Tasks Properties Geo Assignments 9 [GEOGRAP…" at bounding box center [582, 185] width 1164 height 370
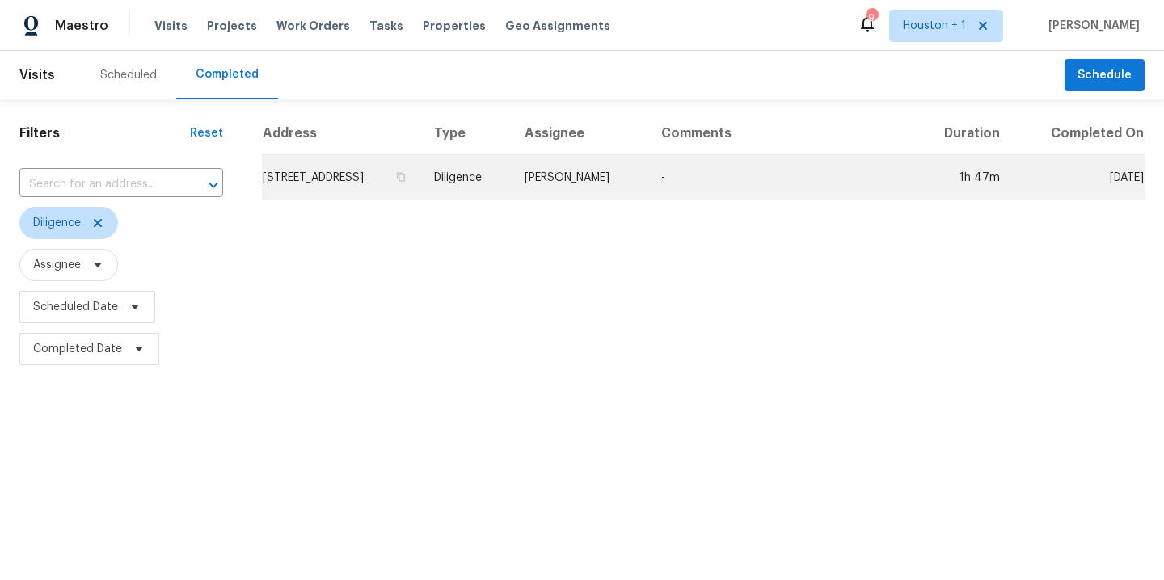
click at [408, 169] on td "[STREET_ADDRESS]" at bounding box center [341, 177] width 159 height 45
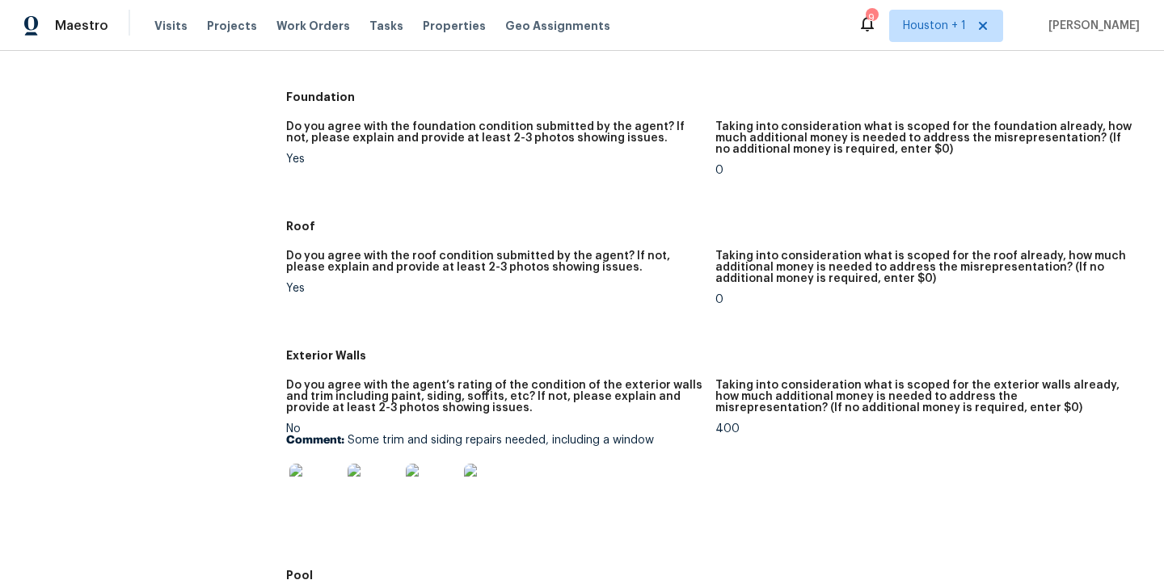
scroll to position [429, 0]
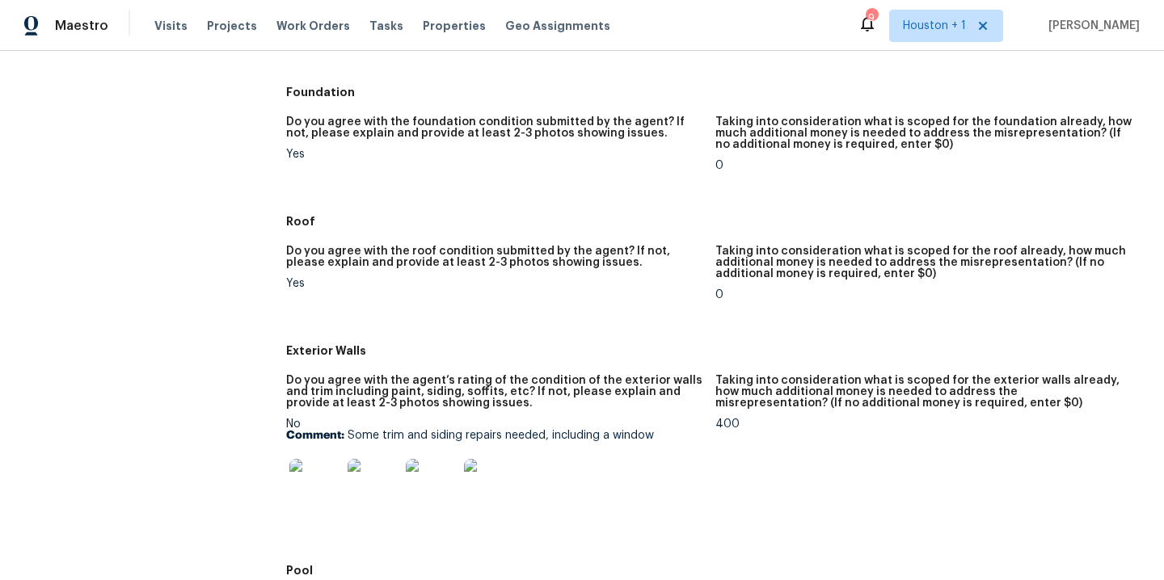
click at [314, 480] on img at bounding box center [315, 485] width 52 height 52
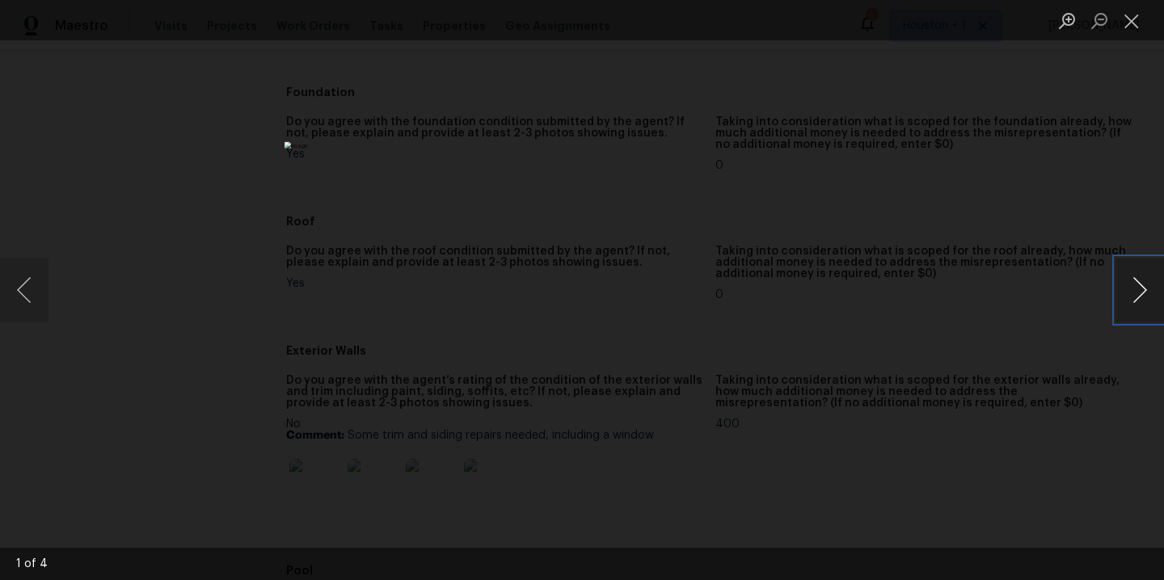
click at [1135, 297] on button "Next image" at bounding box center [1139, 290] width 48 height 65
click at [1135, 296] on button "Next image" at bounding box center [1139, 290] width 48 height 65
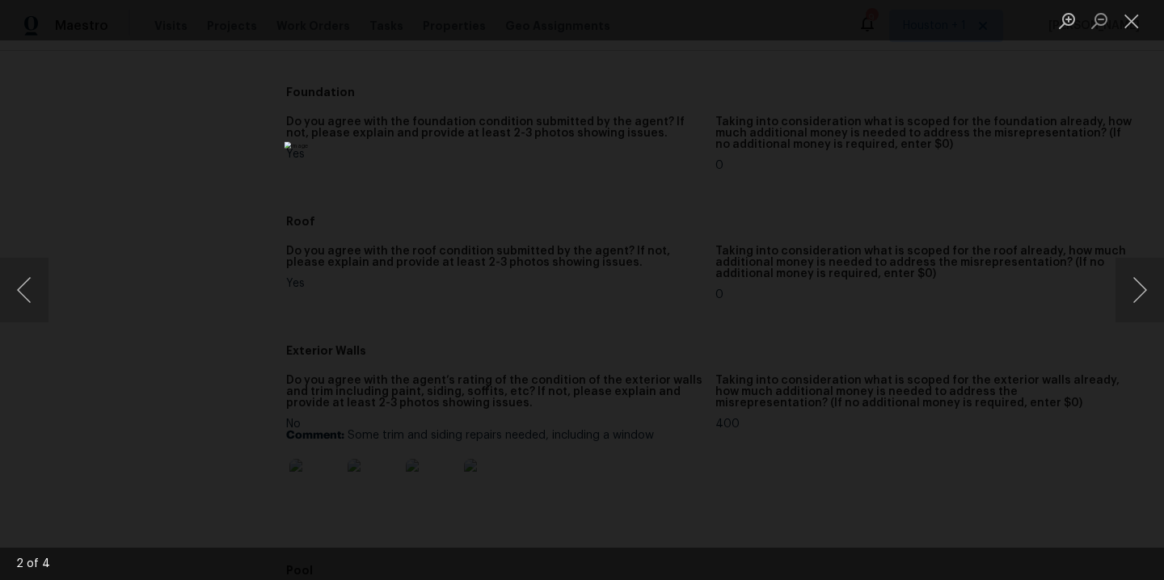
click at [971, 235] on div "Lightbox" at bounding box center [582, 290] width 1164 height 580
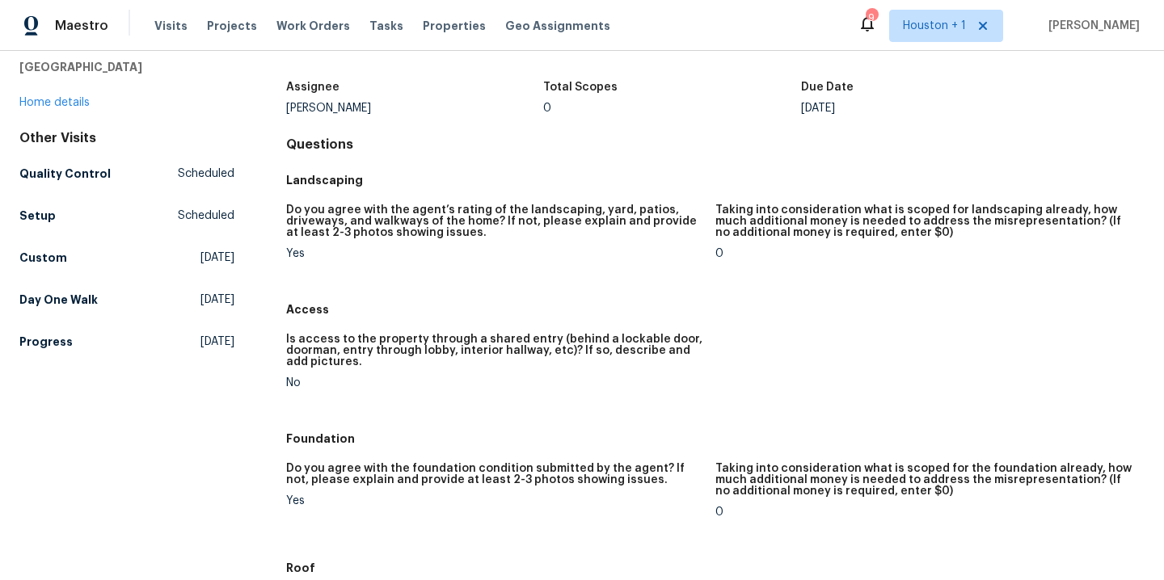
scroll to position [0, 0]
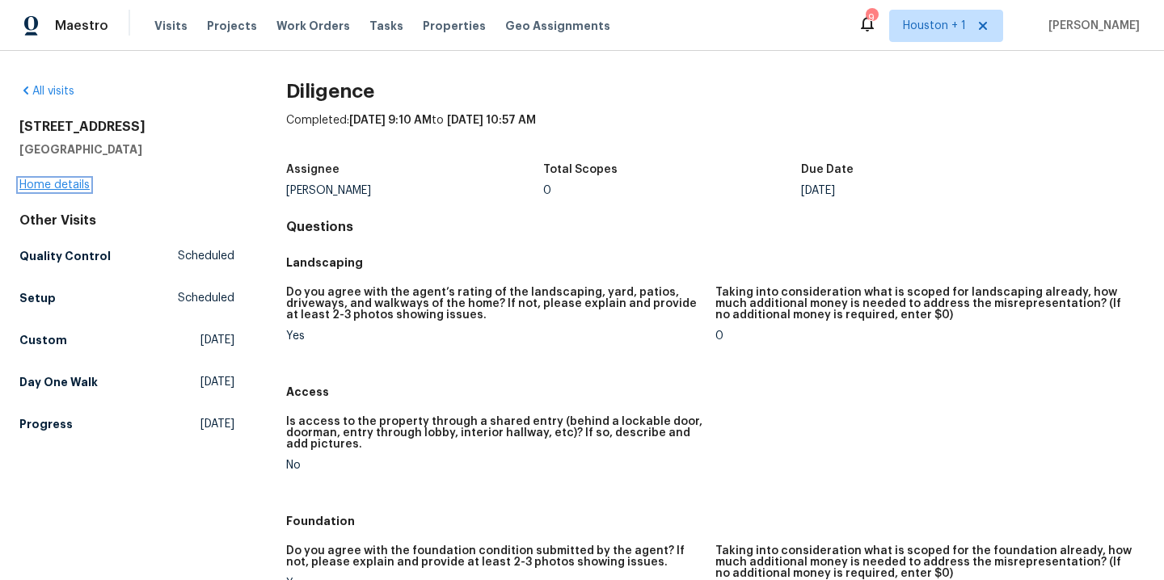
click at [74, 183] on link "Home details" at bounding box center [54, 184] width 70 height 11
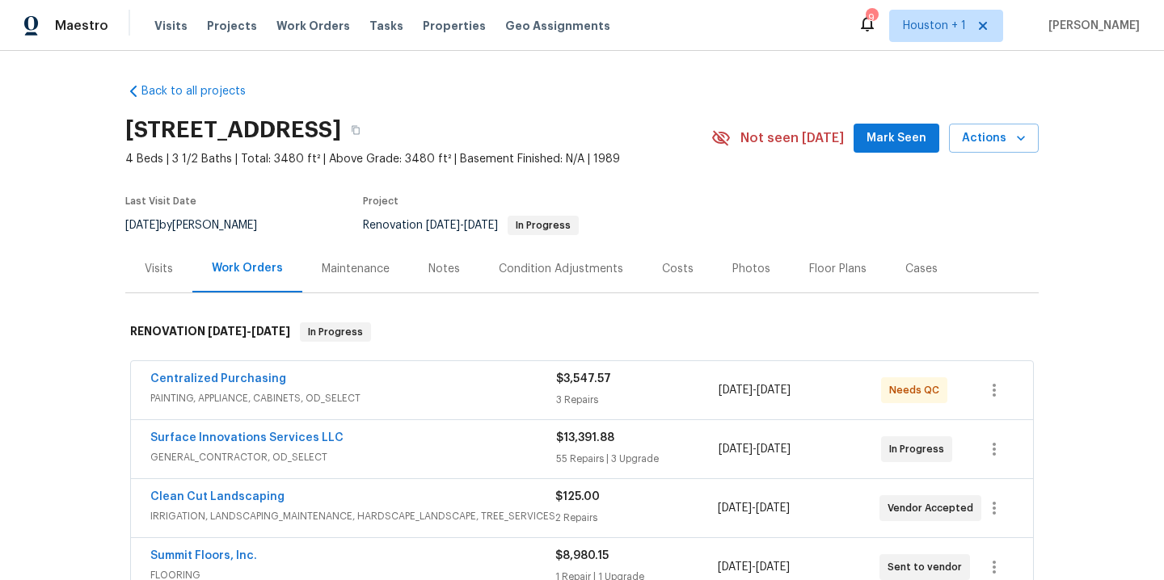
click at [150, 265] on div "Visits" at bounding box center [159, 269] width 28 height 16
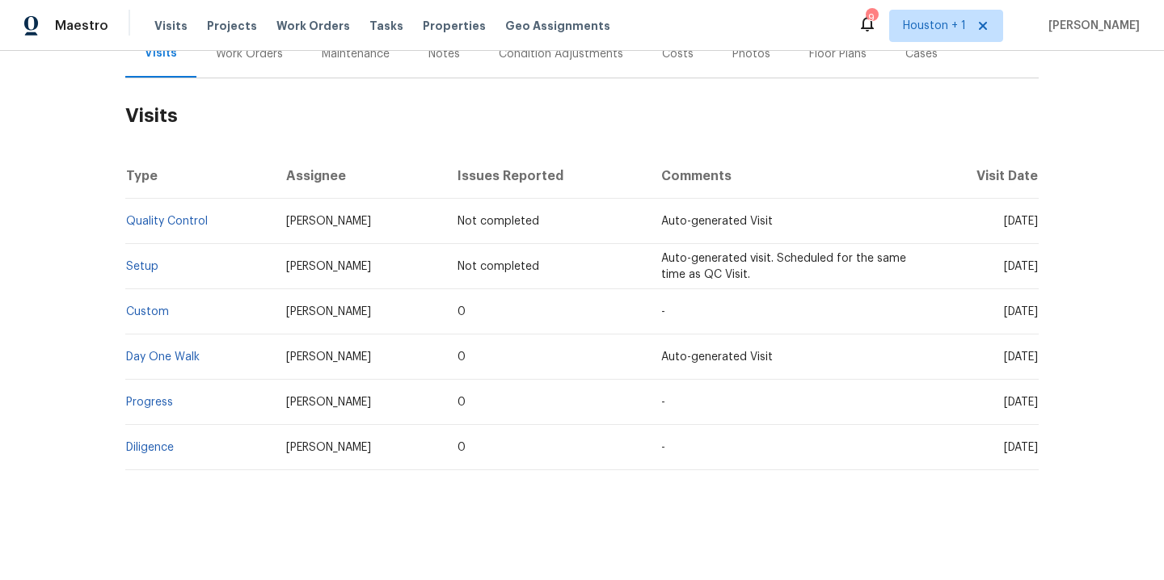
scroll to position [227, 0]
click at [36, 418] on div "Back to all projects [STREET_ADDRESS] 4 Beds | 3 1/2 Baths | Total: 3480 ft² | …" at bounding box center [582, 315] width 1164 height 529
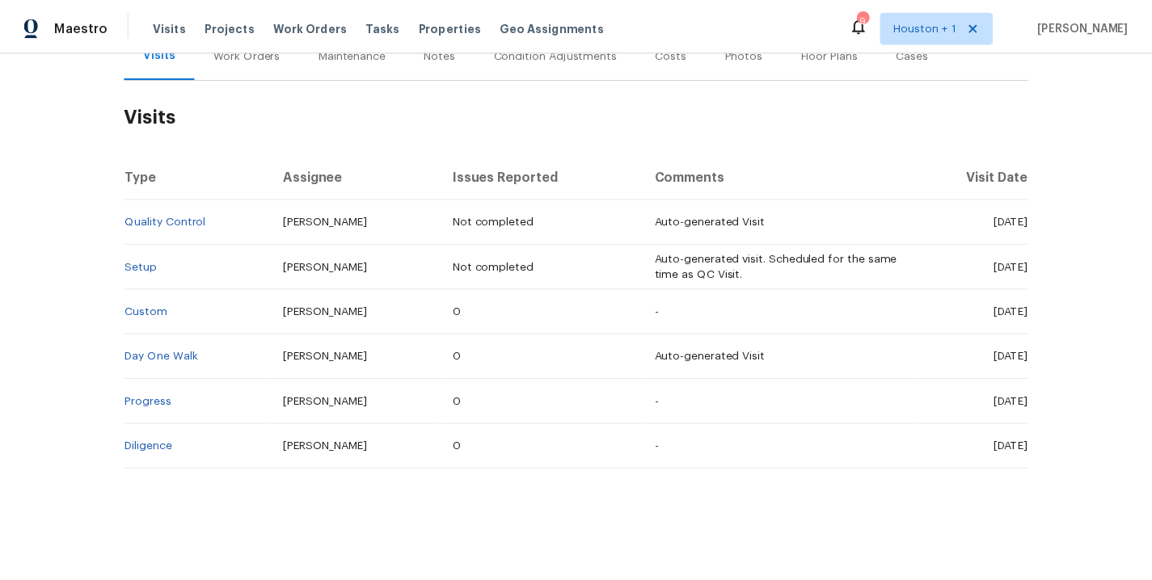
scroll to position [0, 0]
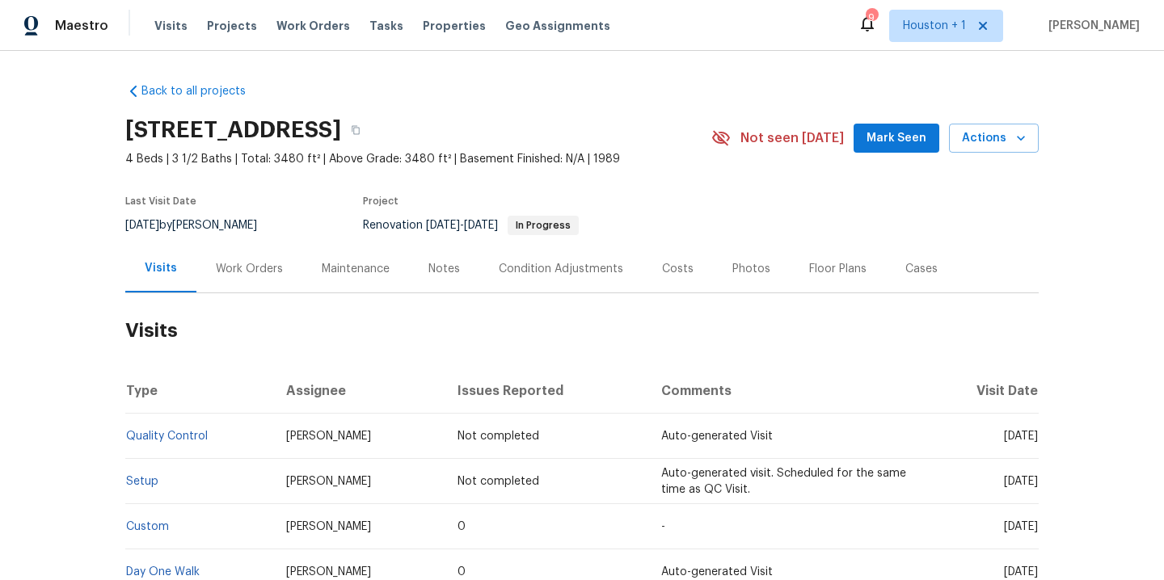
click at [428, 274] on div "Notes" at bounding box center [444, 269] width 32 height 16
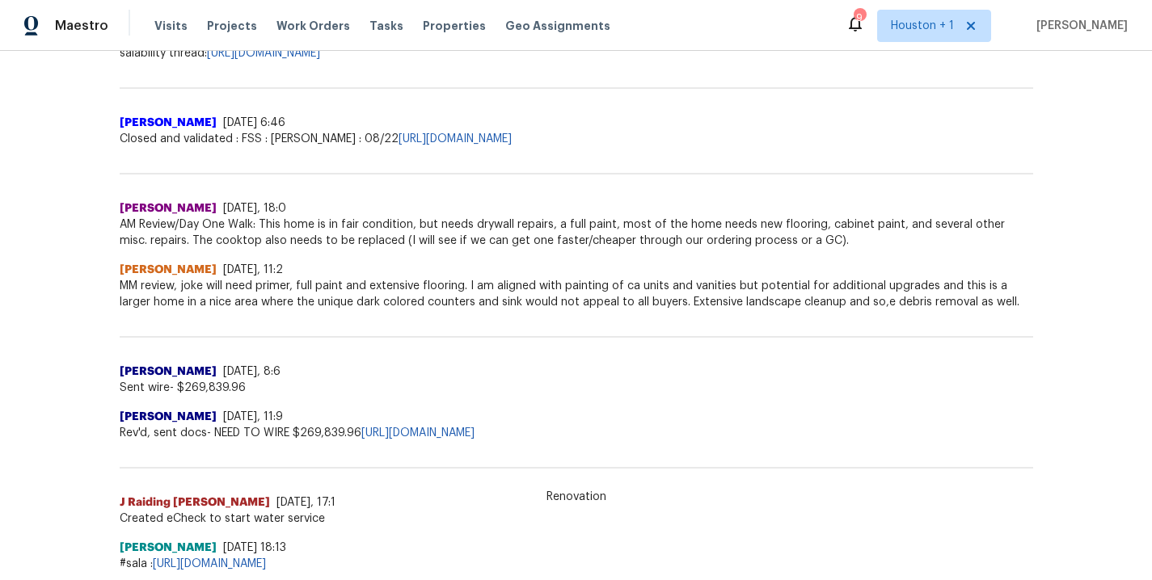
scroll to position [397, 0]
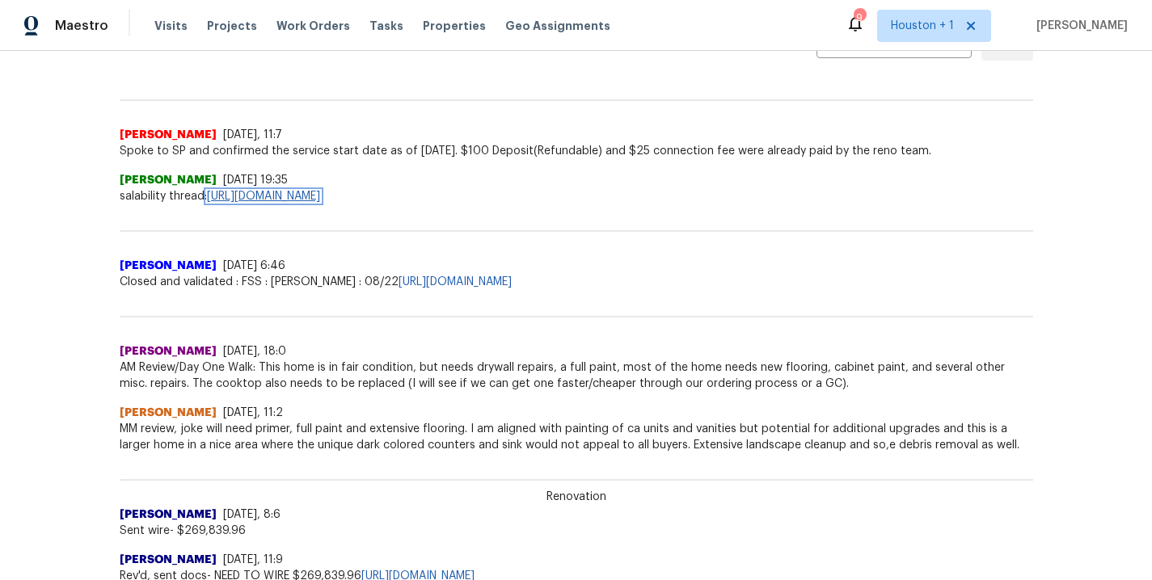
click at [262, 200] on link "[URL][DOMAIN_NAME]" at bounding box center [263, 196] width 113 height 11
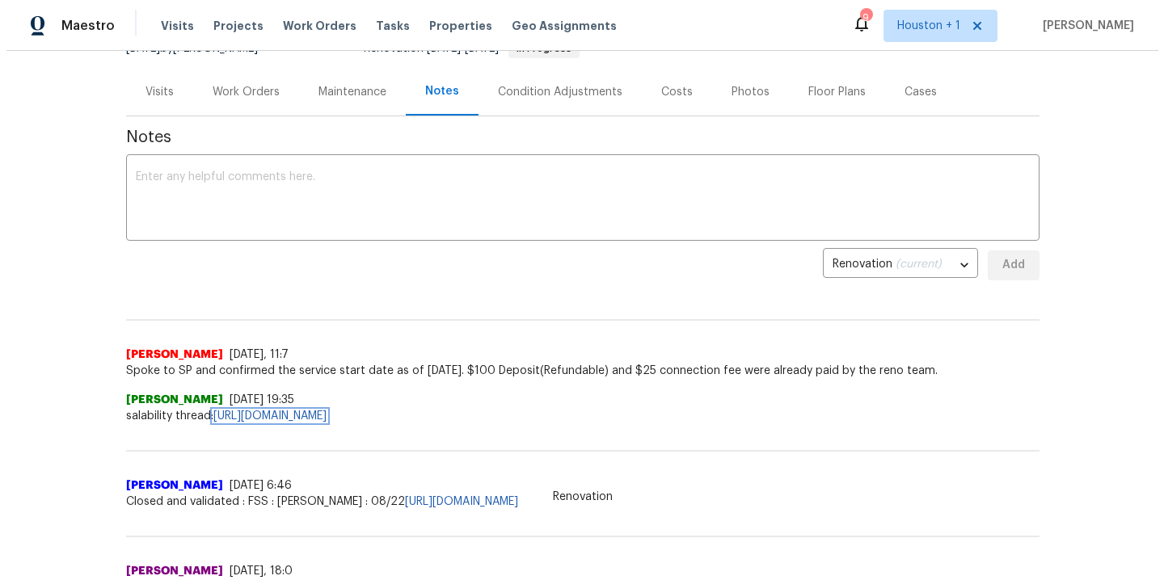
scroll to position [0, 0]
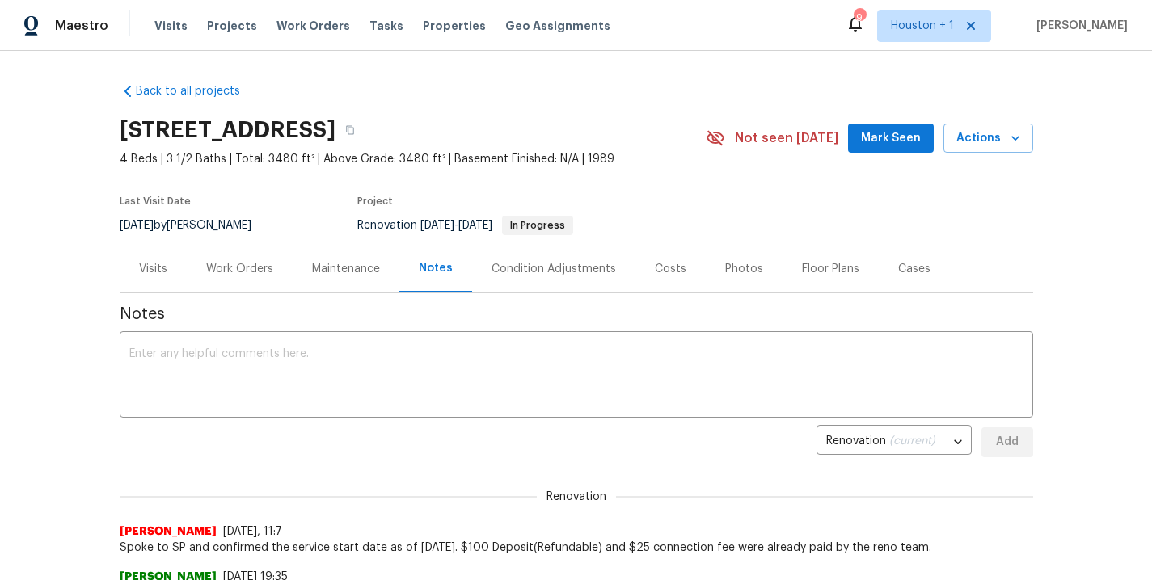
click at [160, 14] on div "Visits Projects Work Orders Tasks Properties Geo Assignments" at bounding box center [391, 26] width 475 height 32
click at [162, 18] on span "Visits" at bounding box center [170, 26] width 33 height 16
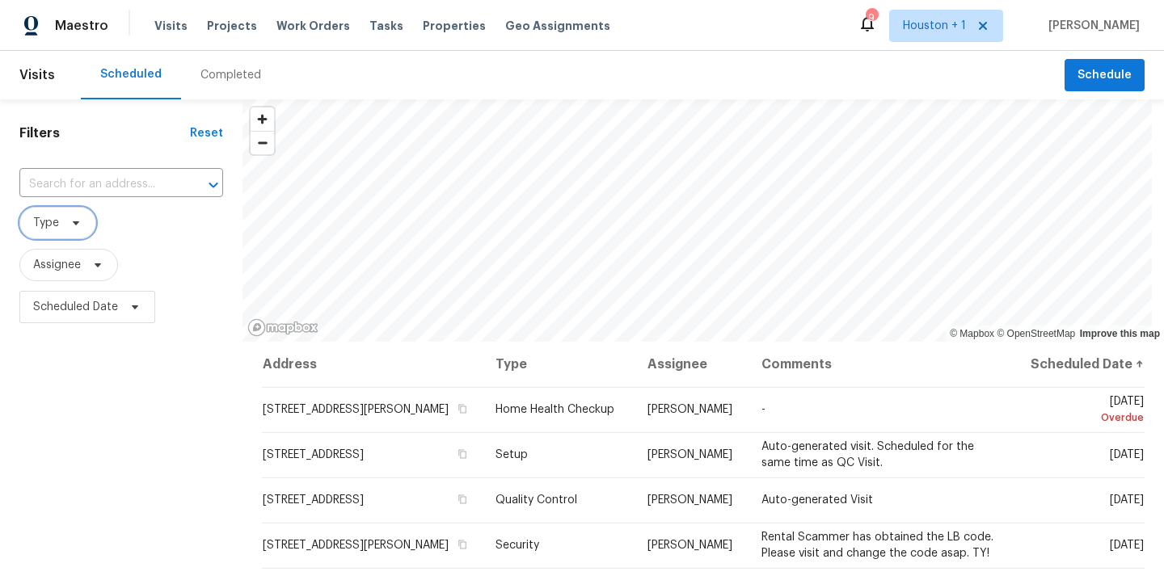
click at [55, 225] on span "Type" at bounding box center [46, 223] width 26 height 16
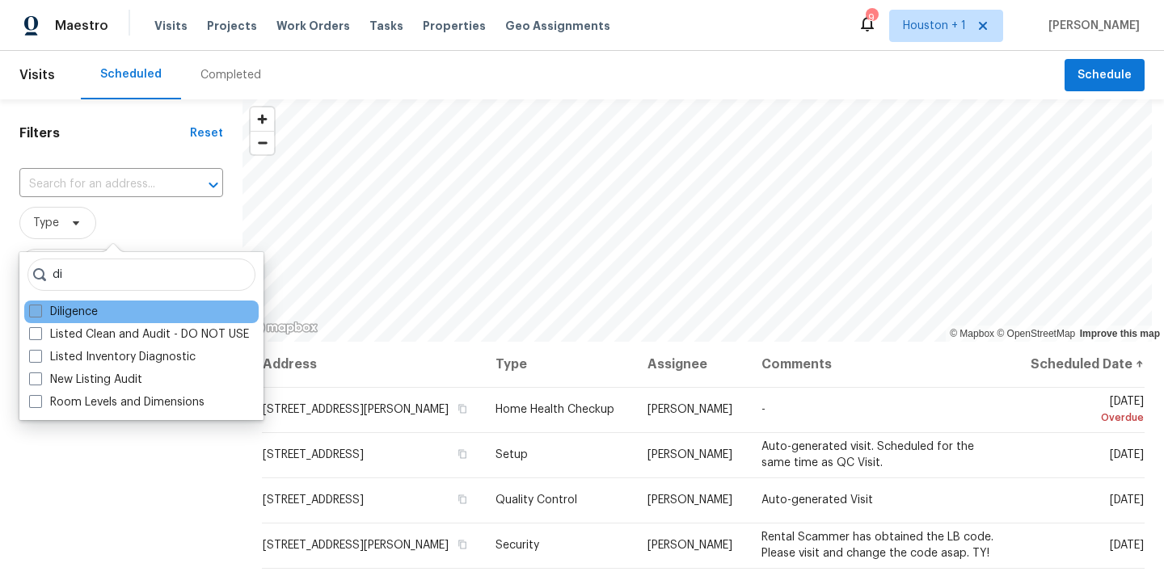
type input "di"
click at [81, 310] on label "Diligence" at bounding box center [63, 312] width 69 height 16
click at [40, 310] on input "Diligence" at bounding box center [34, 309] width 11 height 11
checkbox input "true"
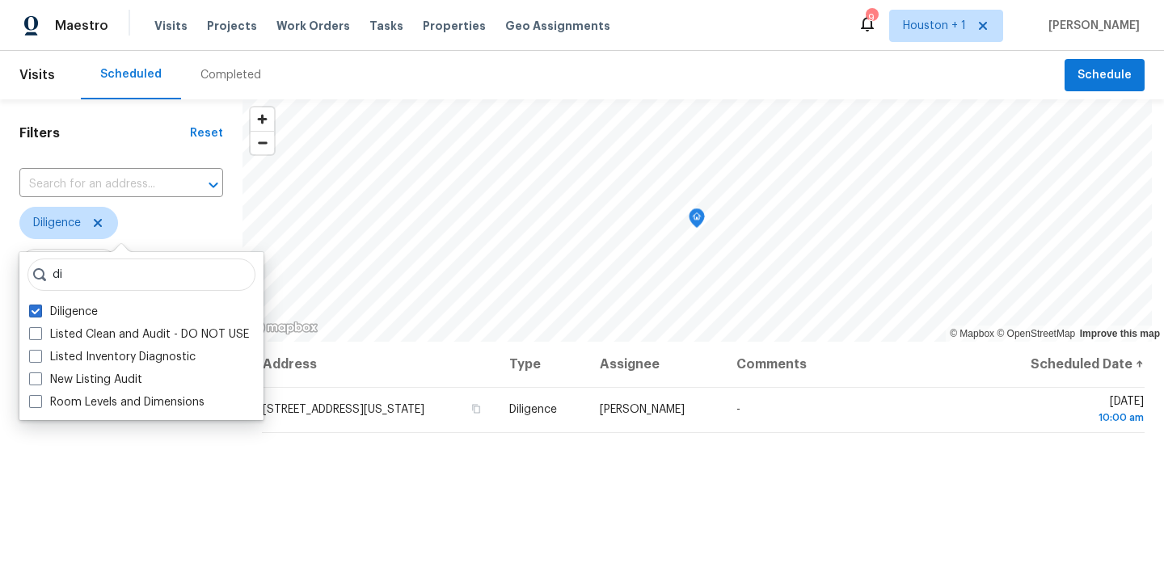
click at [106, 479] on div "Filters Reset ​ Diligence Assignee Scheduled Date" at bounding box center [121, 452] width 242 height 706
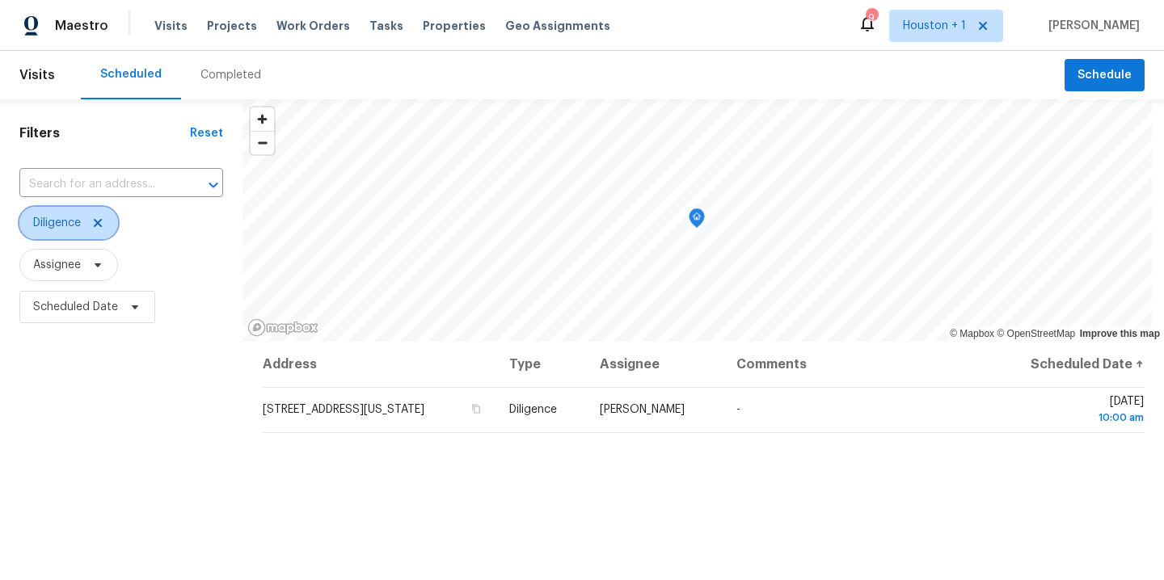
click at [98, 218] on icon at bounding box center [97, 223] width 13 height 13
